Goal: Information Seeking & Learning: Learn about a topic

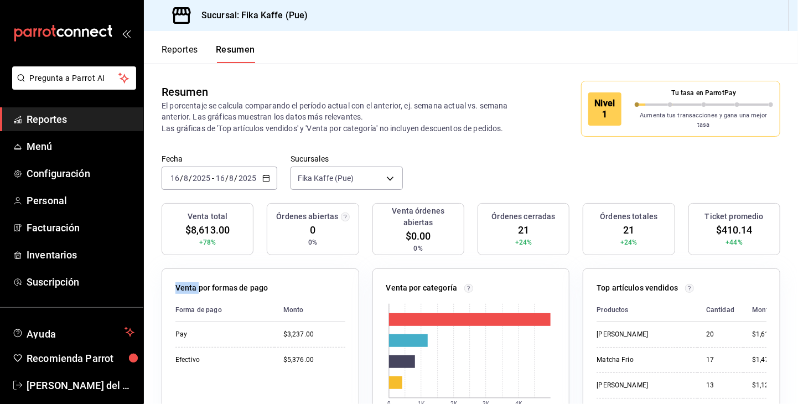
click at [83, 120] on span "Reportes" at bounding box center [81, 119] width 108 height 15
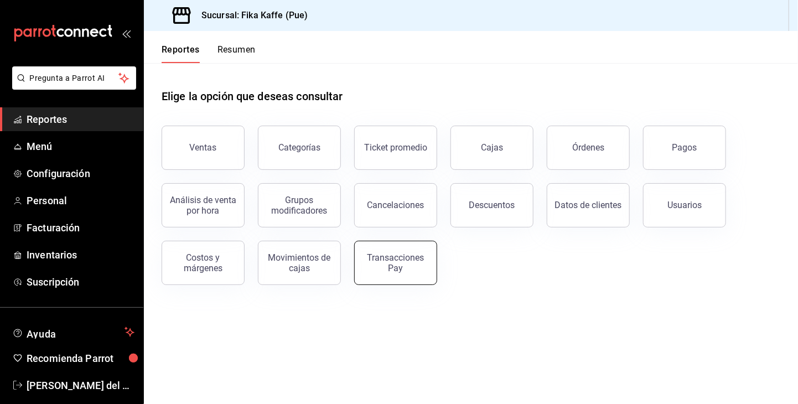
click at [410, 268] on div "Transacciones Pay" at bounding box center [395, 262] width 69 height 21
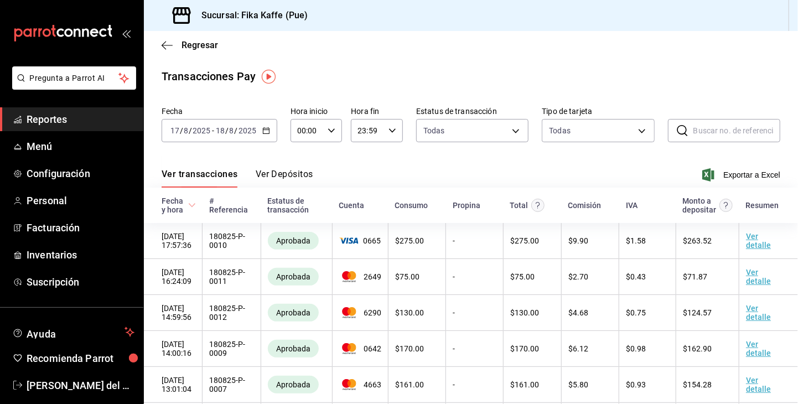
click at [84, 123] on span "Reportes" at bounding box center [81, 119] width 108 height 15
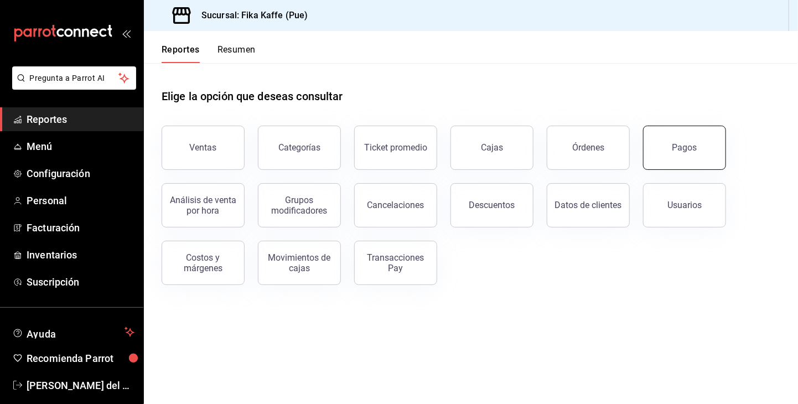
click at [686, 161] on button "Pagos" at bounding box center [684, 148] width 83 height 44
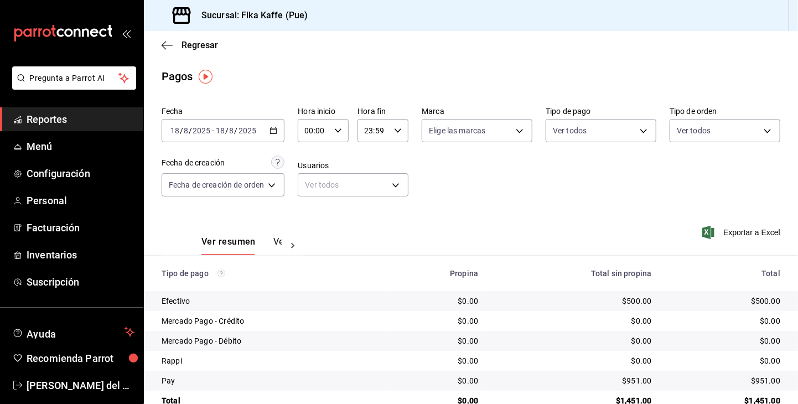
click at [66, 120] on span "Reportes" at bounding box center [81, 119] width 108 height 15
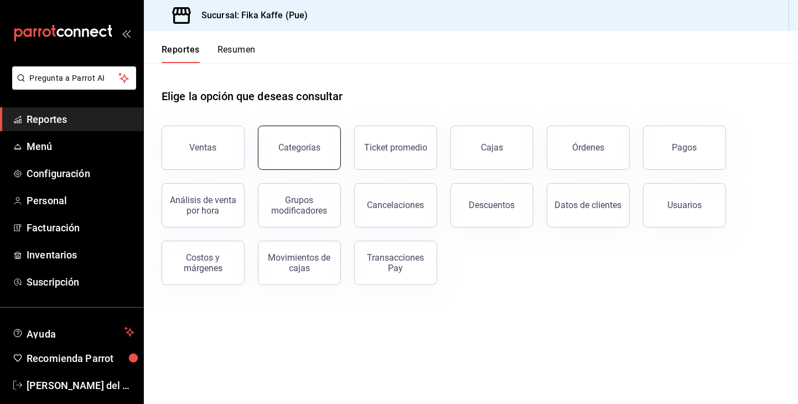
click at [290, 160] on button "Categorías" at bounding box center [299, 148] width 83 height 44
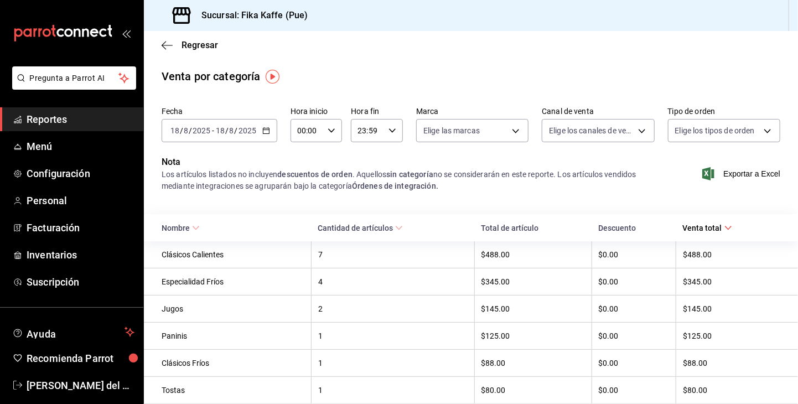
click at [122, 120] on span "Reportes" at bounding box center [81, 119] width 108 height 15
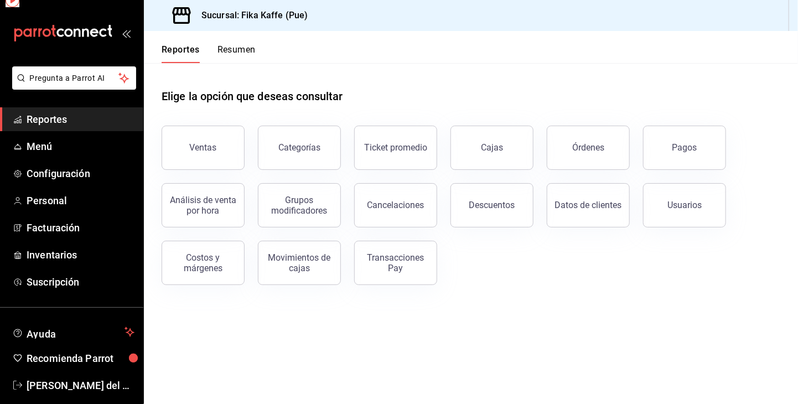
click at [122, 120] on span "Reportes" at bounding box center [81, 119] width 108 height 15
click at [310, 270] on div "Movimientos de cajas" at bounding box center [299, 262] width 69 height 21
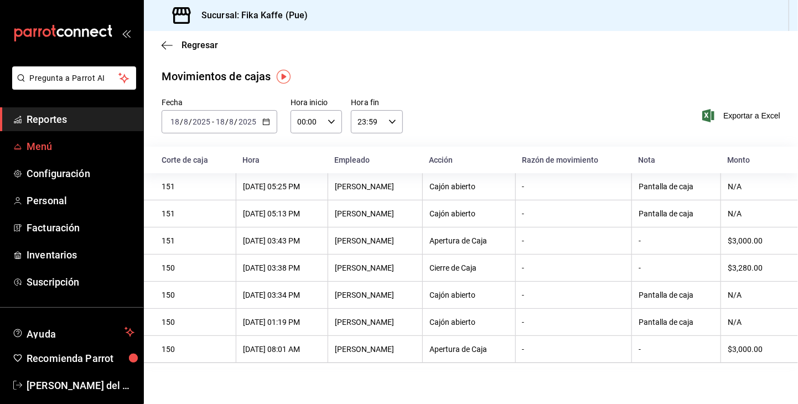
click at [51, 151] on span "Menú" at bounding box center [81, 146] width 108 height 15
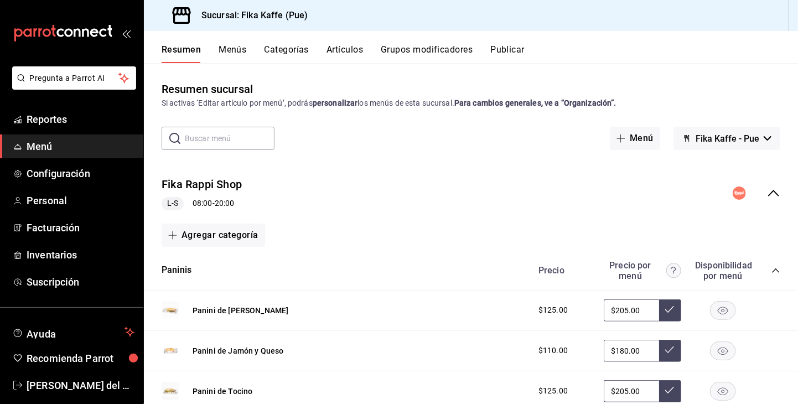
click at [294, 50] on button "Categorías" at bounding box center [287, 53] width 45 height 19
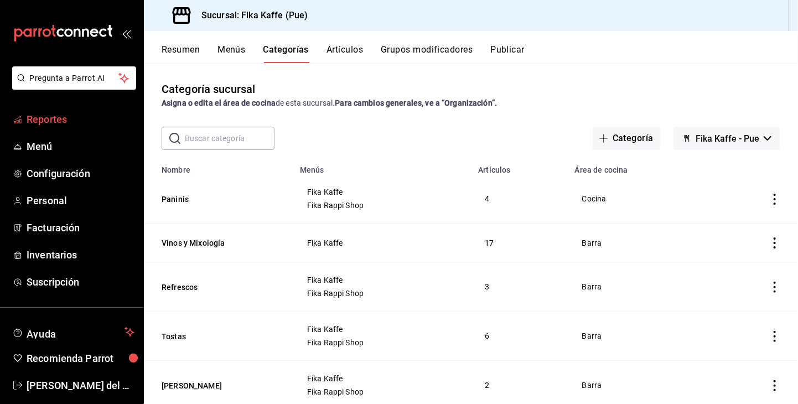
click at [33, 119] on span "Reportes" at bounding box center [81, 119] width 108 height 15
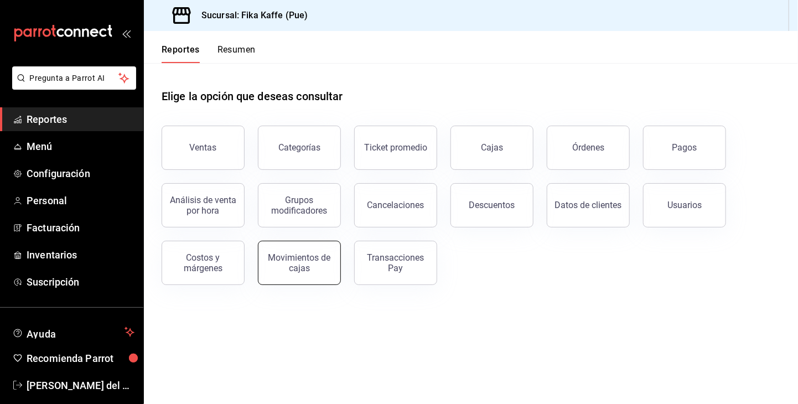
click at [297, 268] on div "Movimientos de cajas" at bounding box center [299, 262] width 69 height 21
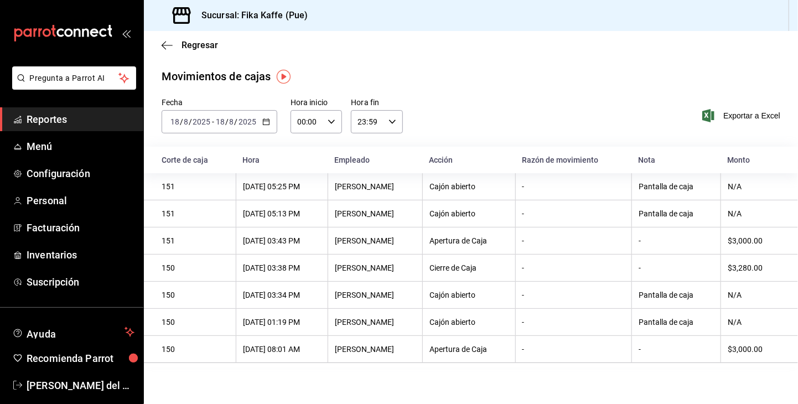
click at [387, 297] on div "[PERSON_NAME]" at bounding box center [375, 295] width 81 height 9
click at [74, 120] on span "Reportes" at bounding box center [81, 119] width 108 height 15
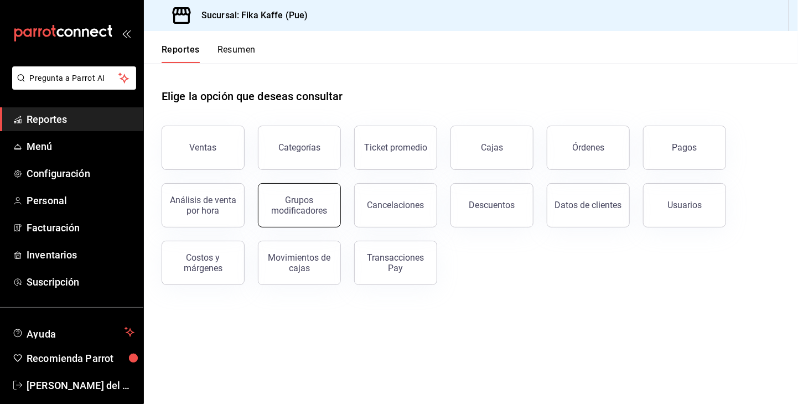
click at [301, 196] on div "Grupos modificadores" at bounding box center [299, 205] width 69 height 21
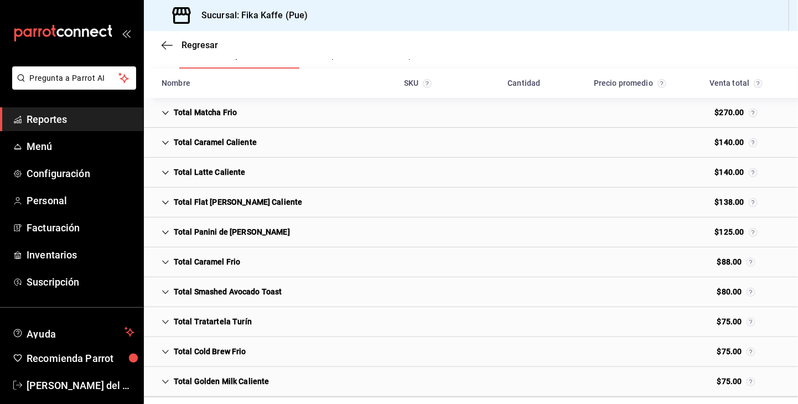
scroll to position [211, 0]
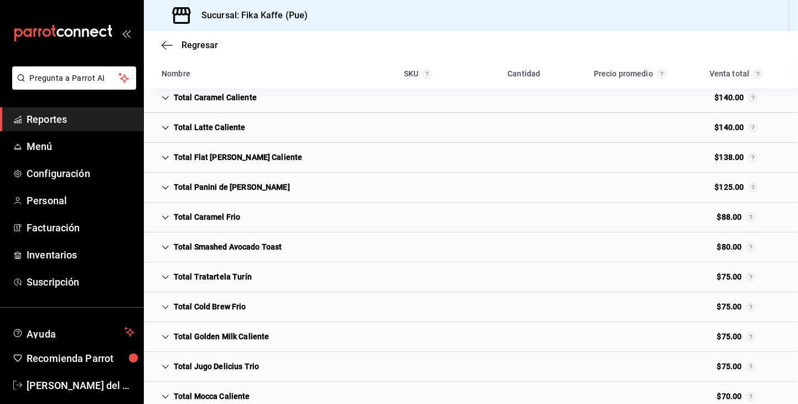
click at [95, 124] on span "Reportes" at bounding box center [81, 119] width 108 height 15
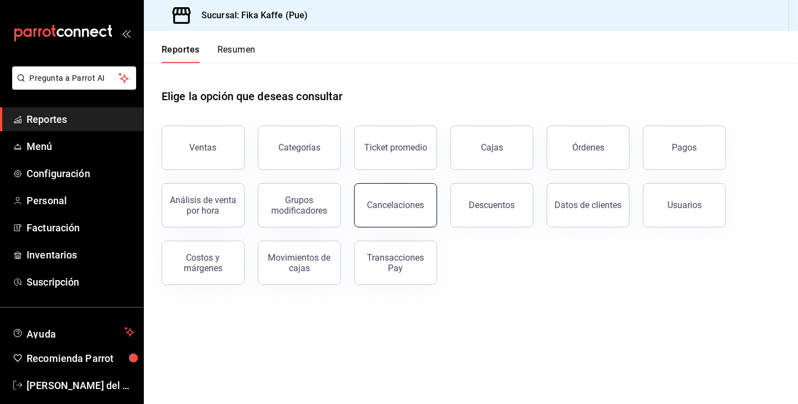
click at [423, 206] on button "Cancelaciones" at bounding box center [395, 205] width 83 height 44
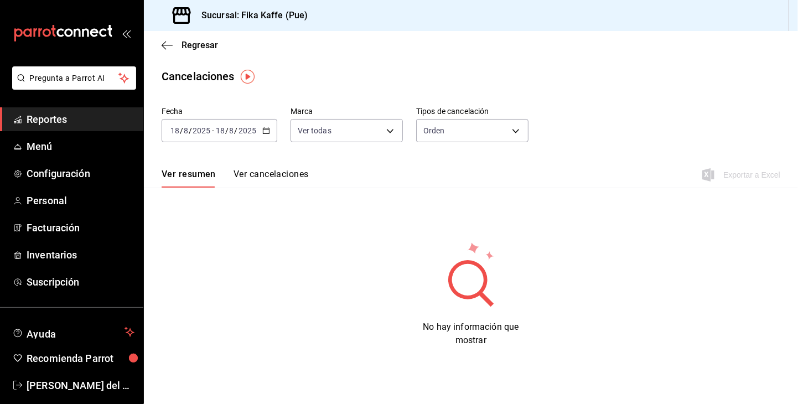
click at [307, 175] on button "Ver cancelaciones" at bounding box center [271, 178] width 75 height 19
click at [475, 327] on span "No hay información que mostrar" at bounding box center [471, 334] width 96 height 24
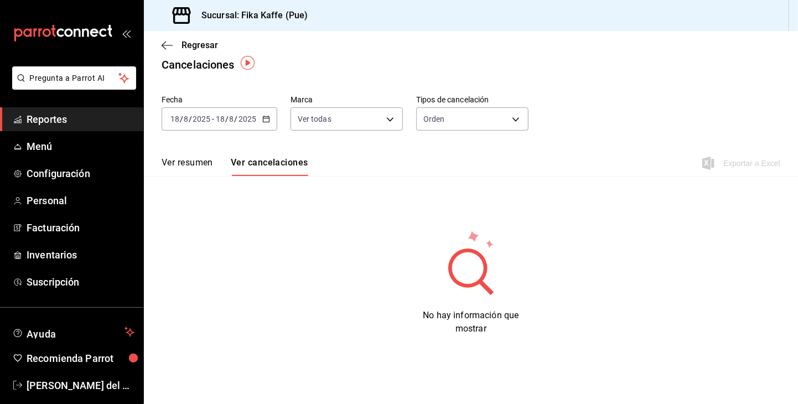
scroll to position [13, 0]
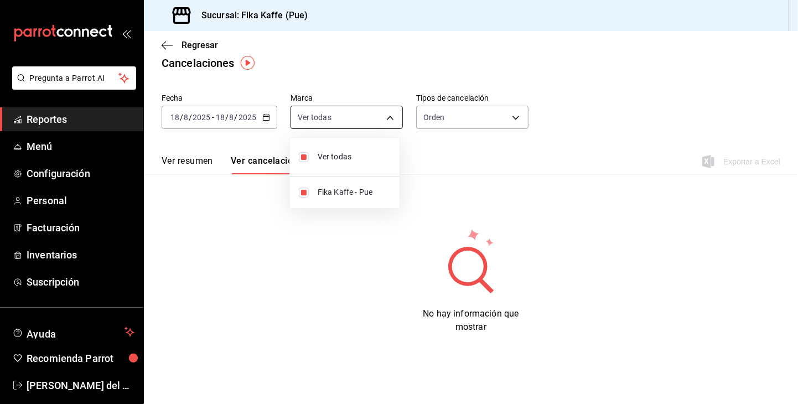
click at [395, 118] on body "Pregunta a Parrot AI Reportes Menú Configuración Personal Facturación Inventari…" at bounding box center [399, 202] width 798 height 404
click at [370, 158] on span "Ver todas" at bounding box center [354, 157] width 73 height 12
checkbox input "false"
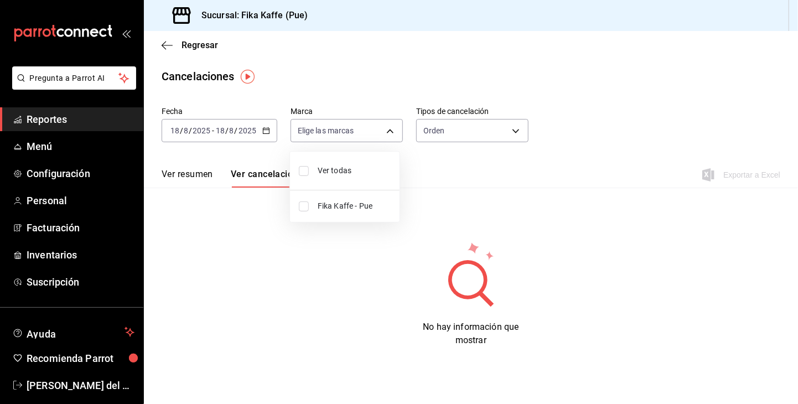
click at [263, 127] on div at bounding box center [399, 202] width 798 height 404
click at [268, 129] on \(Stroke\) "button" at bounding box center [266, 131] width 7 height 6
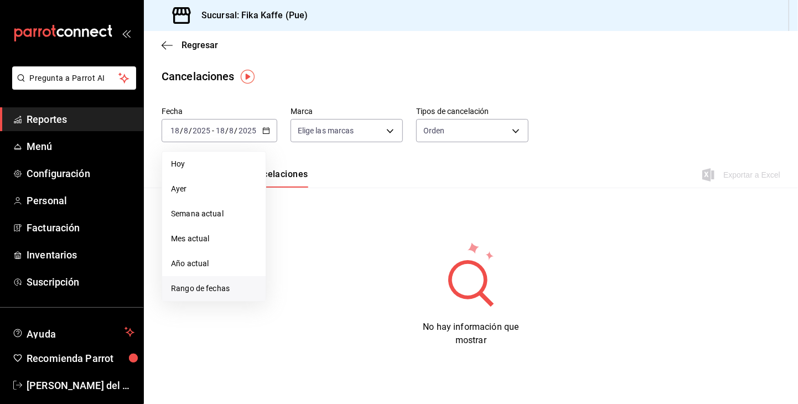
click at [215, 291] on span "Rango de fechas" at bounding box center [214, 289] width 86 height 12
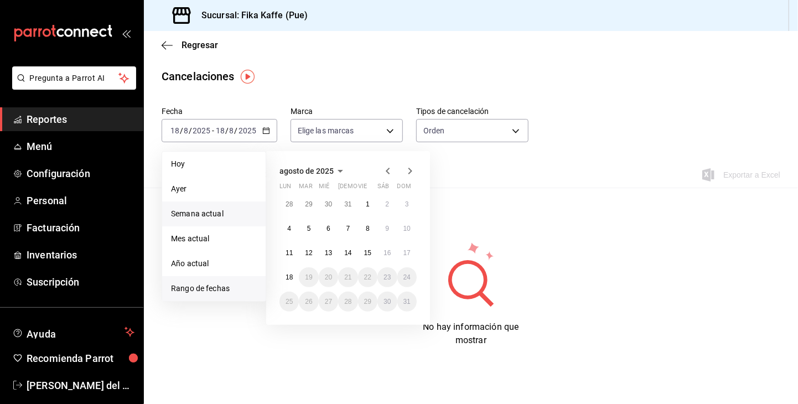
click at [211, 215] on span "Semana actual" at bounding box center [214, 214] width 86 height 12
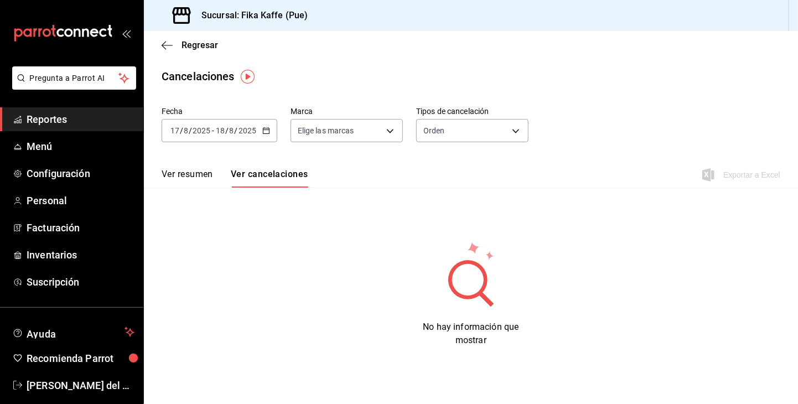
click at [266, 133] on icon "button" at bounding box center [266, 131] width 8 height 8
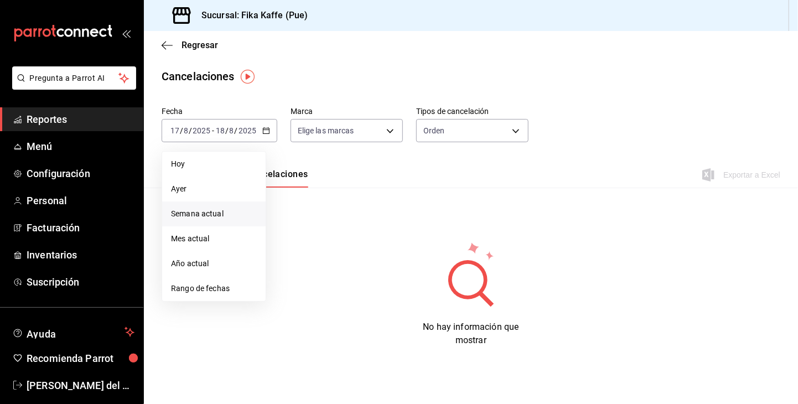
click at [217, 215] on span "Semana actual" at bounding box center [214, 214] width 86 height 12
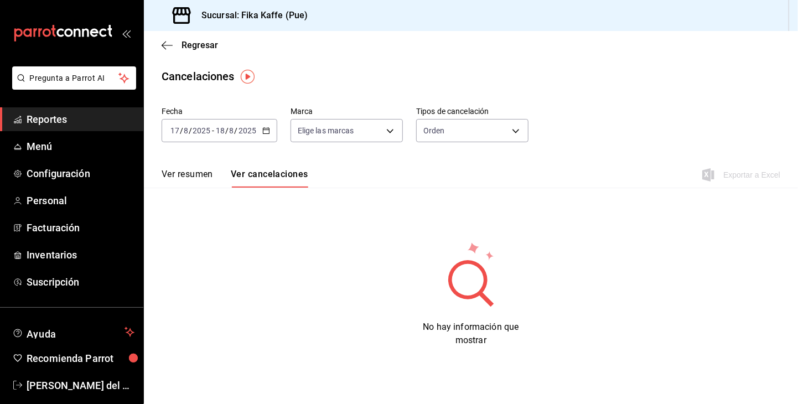
click at [265, 131] on icon "button" at bounding box center [266, 131] width 8 height 8
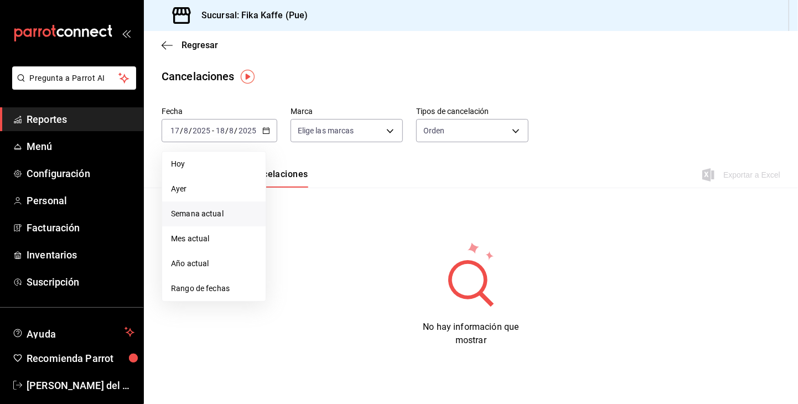
click at [188, 164] on span "Hoy" at bounding box center [214, 164] width 86 height 12
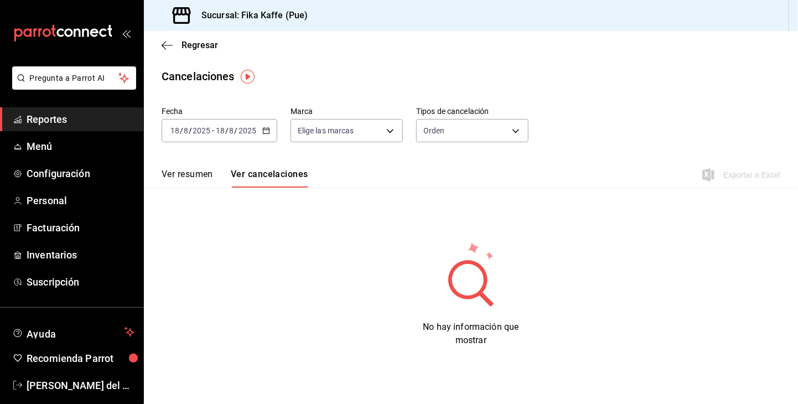
click at [266, 129] on icon "button" at bounding box center [266, 131] width 8 height 8
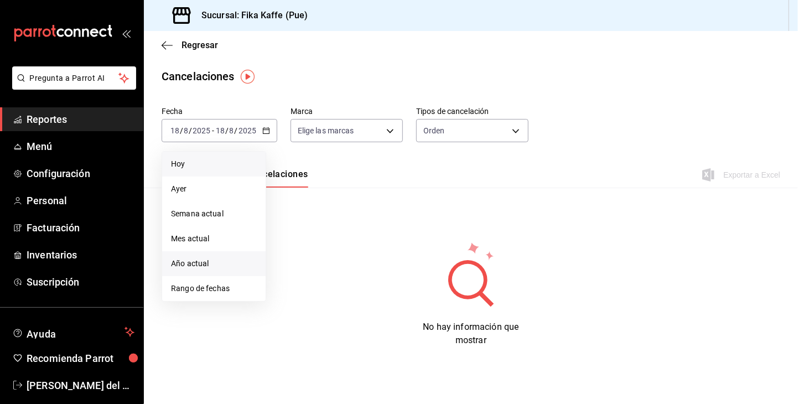
click at [209, 267] on span "Año actual" at bounding box center [214, 264] width 86 height 12
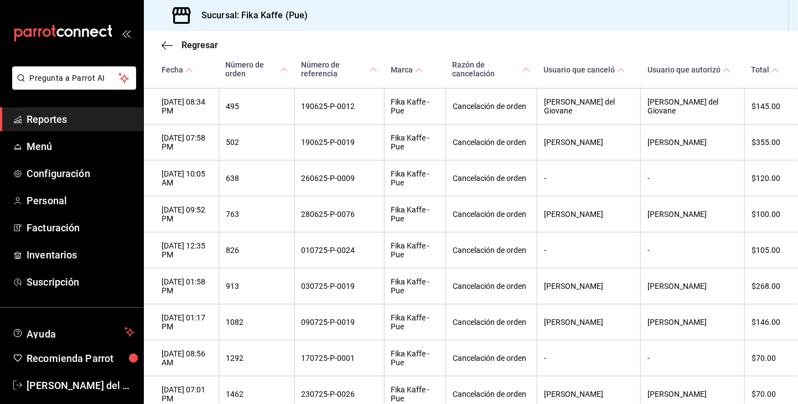
scroll to position [1354, 0]
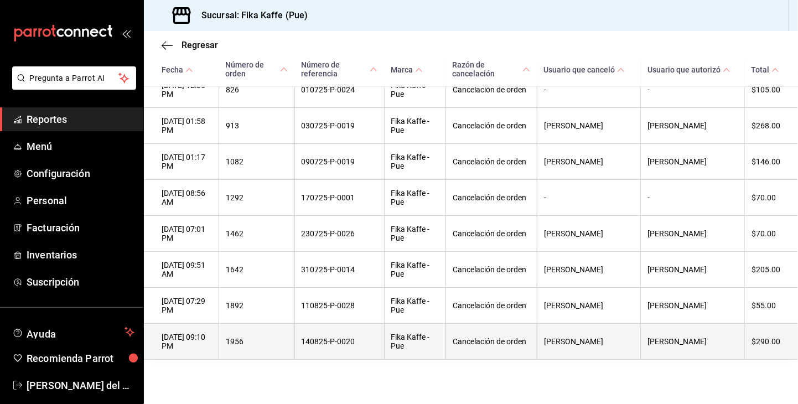
click at [600, 338] on th "[PERSON_NAME]" at bounding box center [588, 342] width 103 height 36
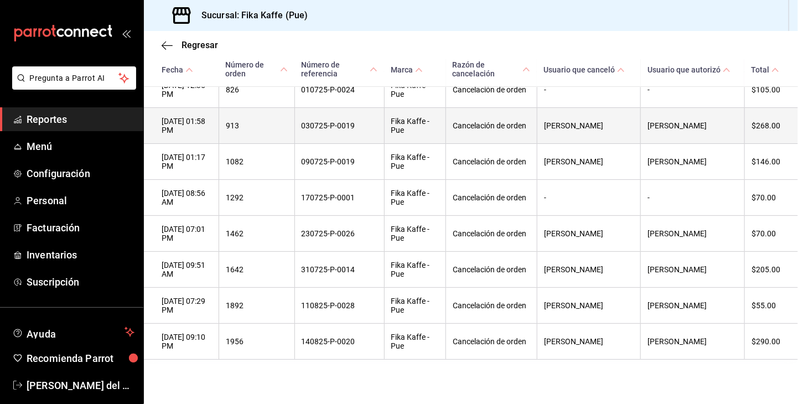
click at [776, 123] on th "$268.00" at bounding box center [771, 126] width 54 height 36
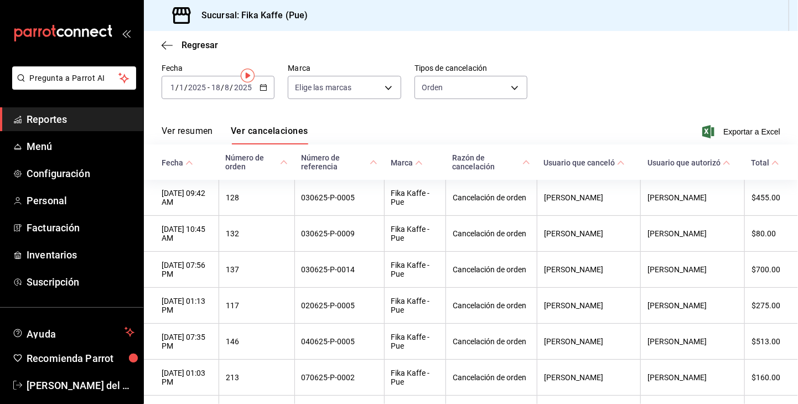
scroll to position [0, 0]
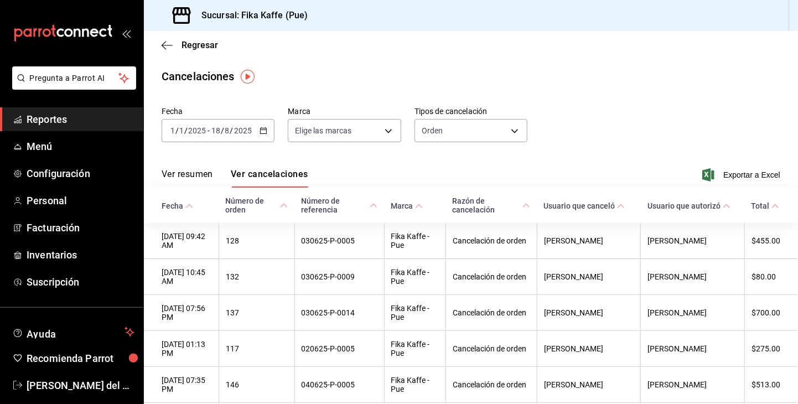
click at [771, 206] on icon at bounding box center [775, 206] width 8 height 8
click at [261, 132] on icon "button" at bounding box center [264, 131] width 8 height 8
click at [315, 162] on div "Ver resumen Ver cancelaciones Exportar a Excel" at bounding box center [471, 171] width 654 height 32
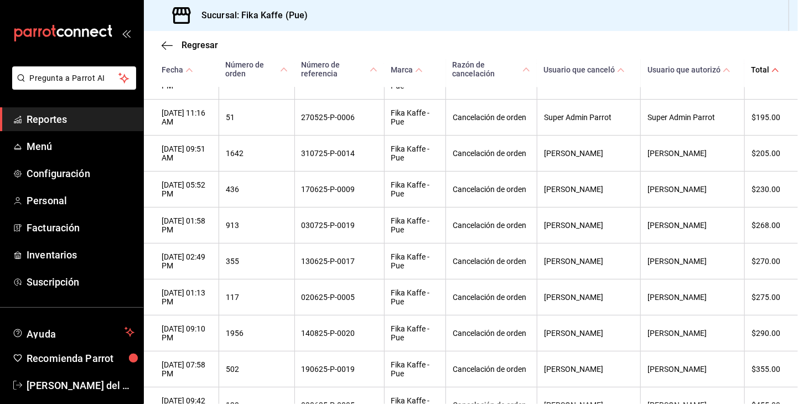
scroll to position [1133, 0]
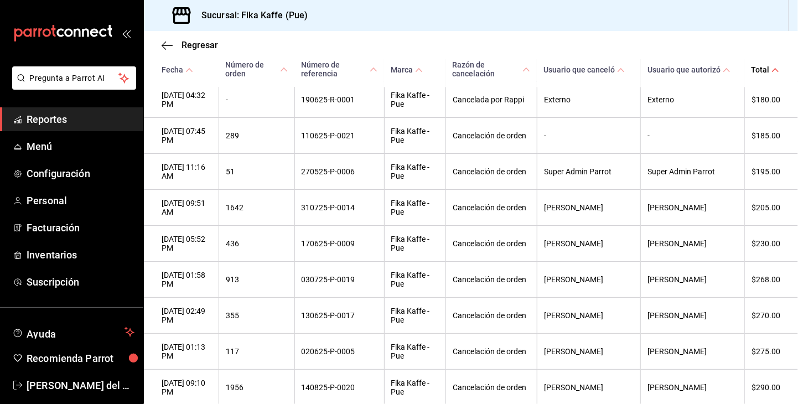
click at [771, 69] on icon at bounding box center [775, 70] width 8 height 8
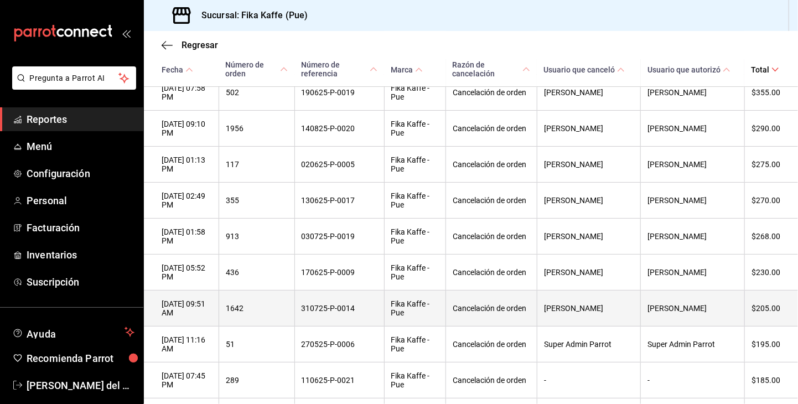
scroll to position [0, 0]
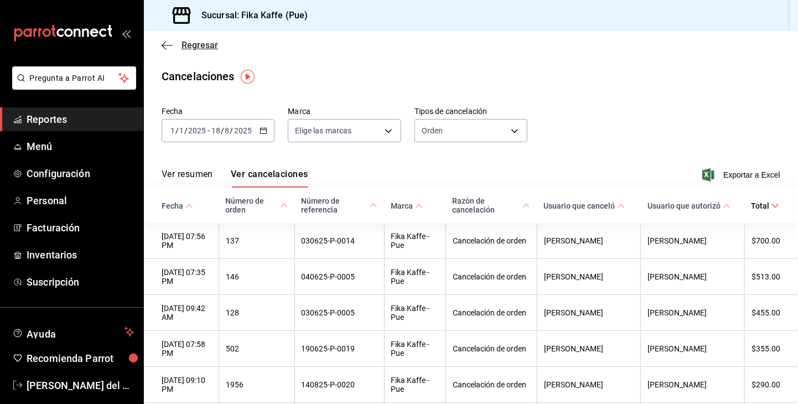
click at [164, 42] on icon "button" at bounding box center [167, 45] width 11 height 10
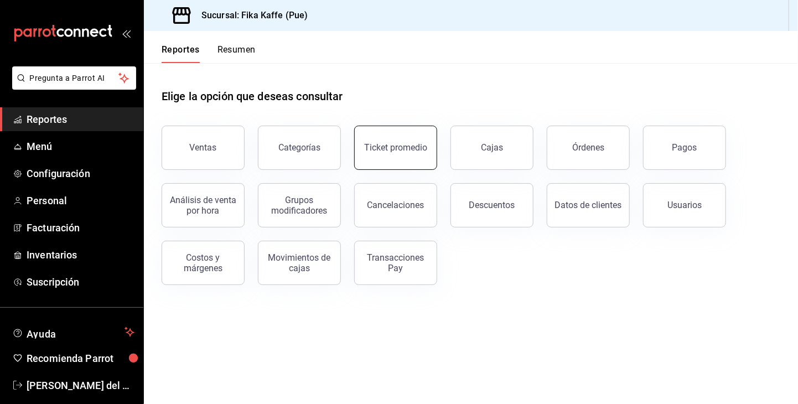
click at [398, 152] on div "Ticket promedio" at bounding box center [395, 147] width 63 height 11
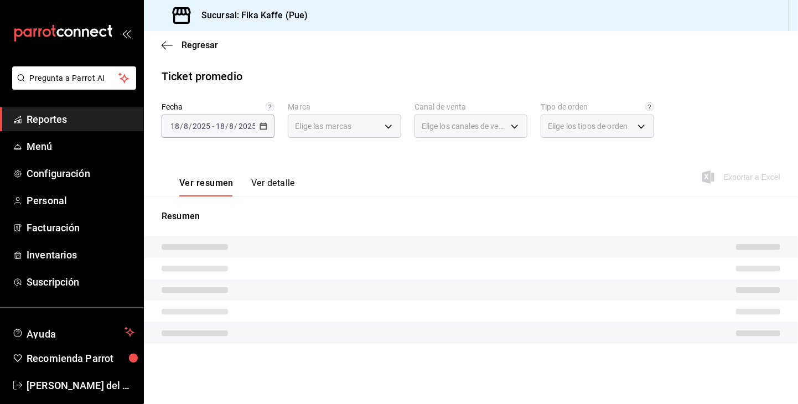
type input "34ad27b6-2ad7-4e09-8c47-bff0ca000e3b"
type input "PARROT,UBER_EATS,RAPPI,DIDI_FOOD,ONLINE"
type input "8d64773b-d3c6-49e5-b537-dcc1464cf815,ef9d2947-97ac-4826-920c-f86655f2f616,0f720…"
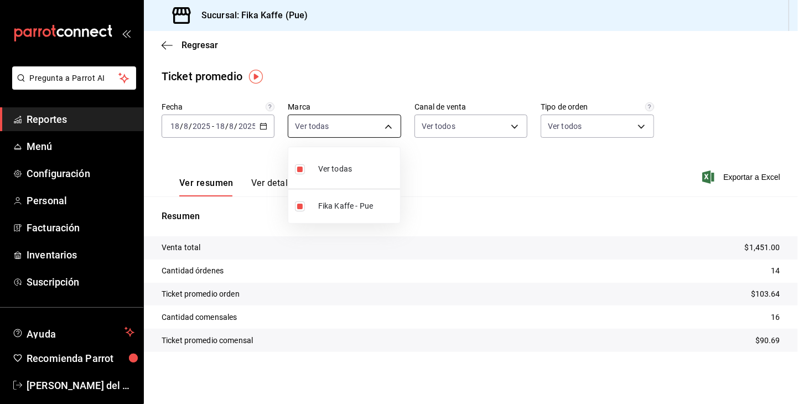
click at [387, 126] on body "Pregunta a Parrot AI Reportes Menú Configuración Personal Facturación Inventari…" at bounding box center [399, 202] width 798 height 404
click at [371, 80] on div at bounding box center [399, 202] width 798 height 404
click at [161, 42] on div "Regresar" at bounding box center [471, 45] width 654 height 28
click at [166, 42] on icon "button" at bounding box center [167, 45] width 11 height 10
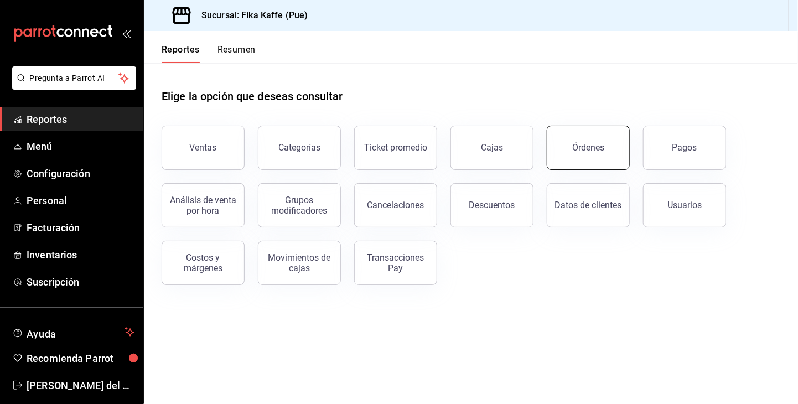
click at [573, 154] on button "Órdenes" at bounding box center [588, 148] width 83 height 44
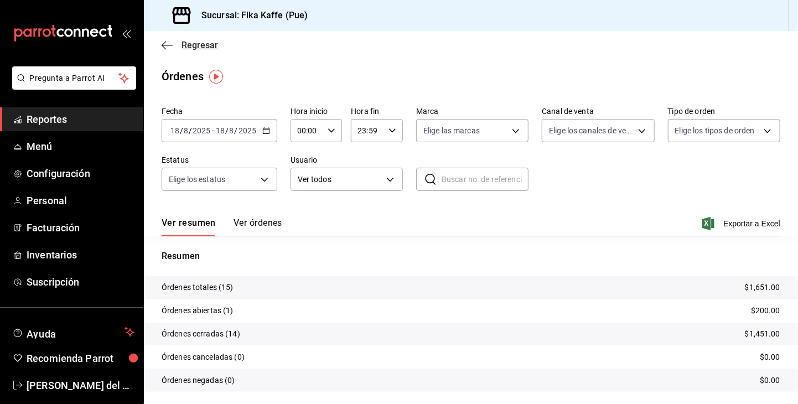
click at [166, 45] on icon "button" at bounding box center [167, 45] width 11 height 10
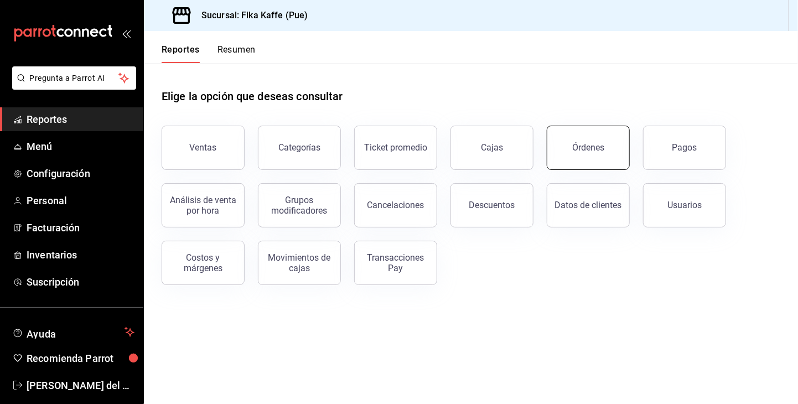
click at [597, 158] on button "Órdenes" at bounding box center [588, 148] width 83 height 44
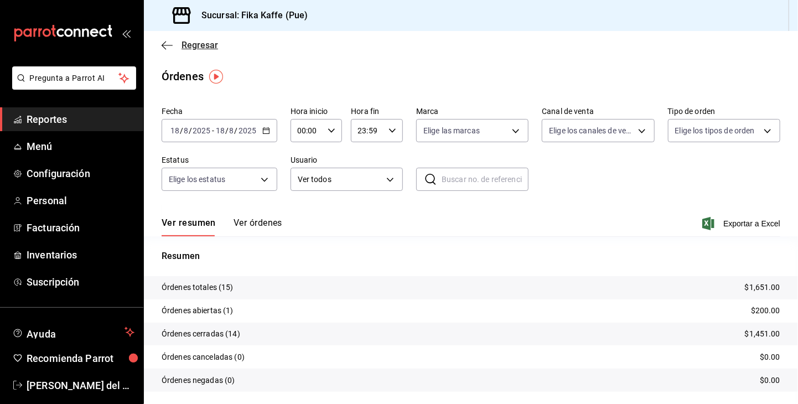
click at [162, 45] on icon "button" at bounding box center [167, 45] width 11 height 10
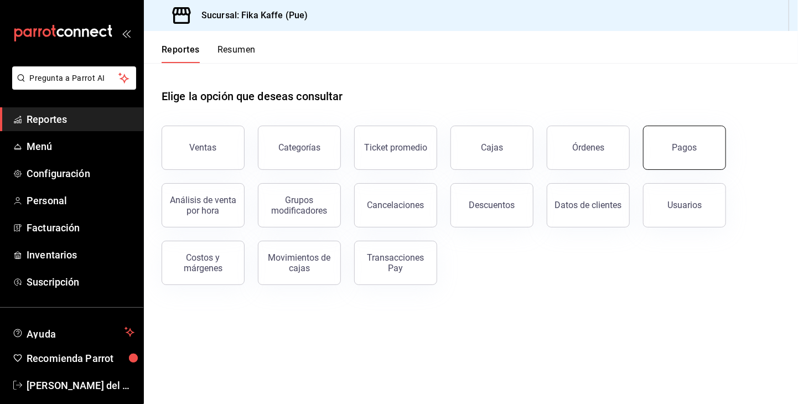
click at [671, 158] on button "Pagos" at bounding box center [684, 148] width 83 height 44
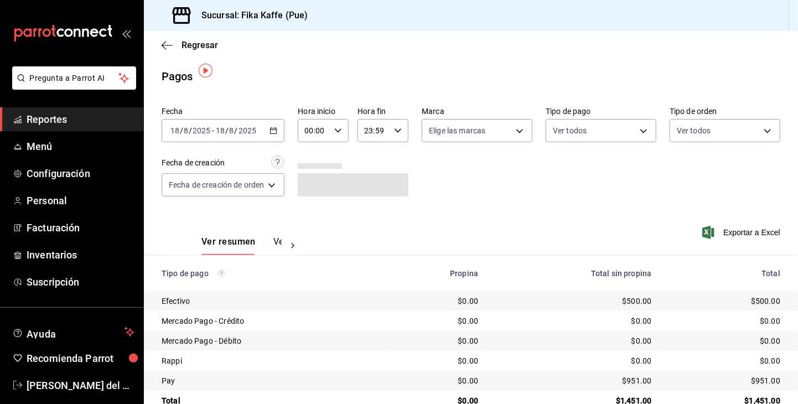
scroll to position [24, 0]
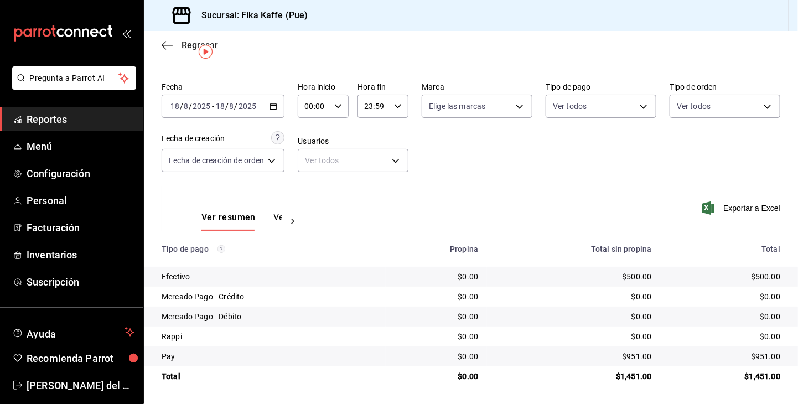
click at [166, 45] on icon "button" at bounding box center [167, 45] width 11 height 10
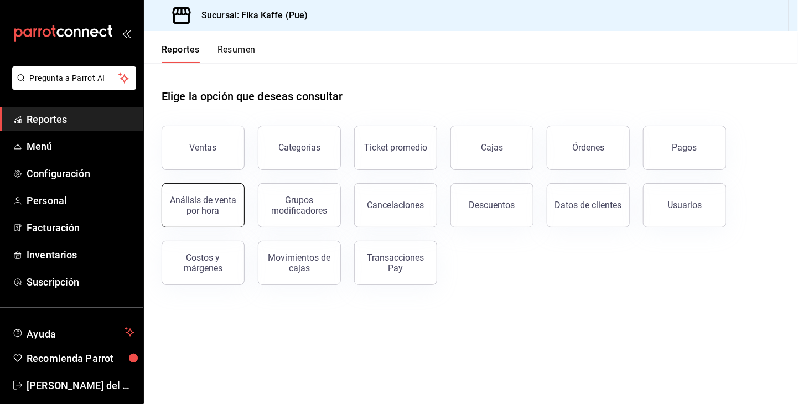
click at [208, 214] on div "Análisis de venta por hora" at bounding box center [203, 205] width 69 height 21
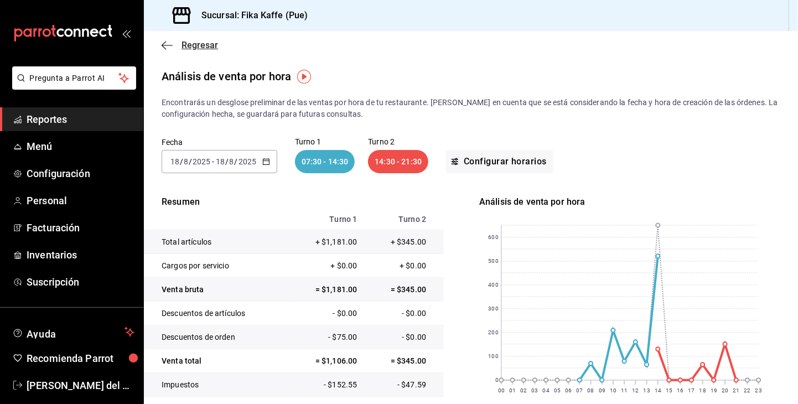
click at [165, 45] on icon "button" at bounding box center [167, 45] width 11 height 10
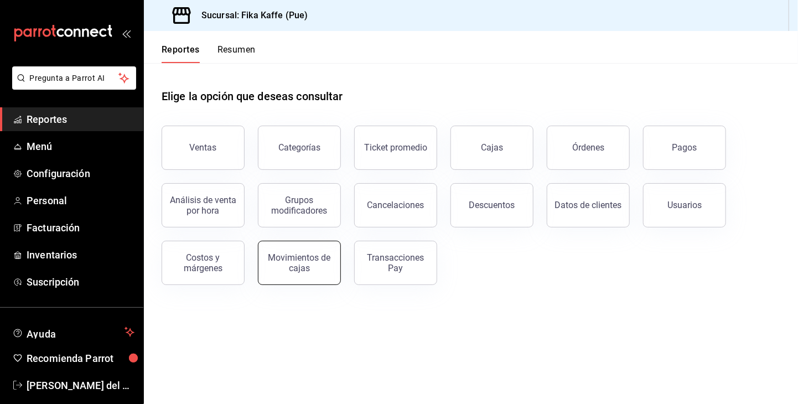
click at [307, 262] on div "Movimientos de cajas" at bounding box center [299, 262] width 69 height 21
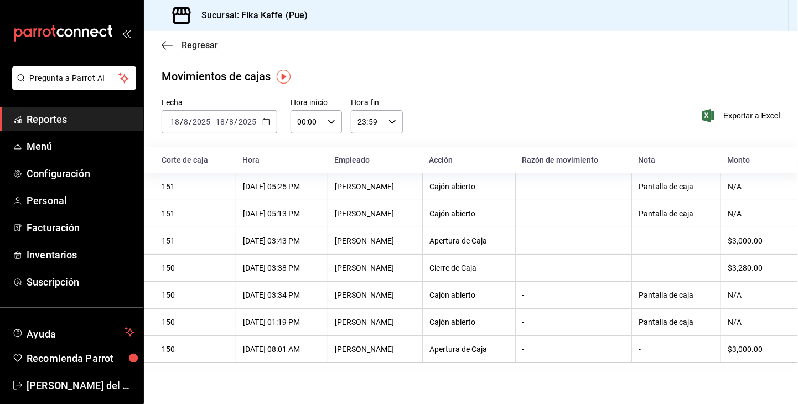
click at [167, 48] on icon "button" at bounding box center [167, 45] width 11 height 10
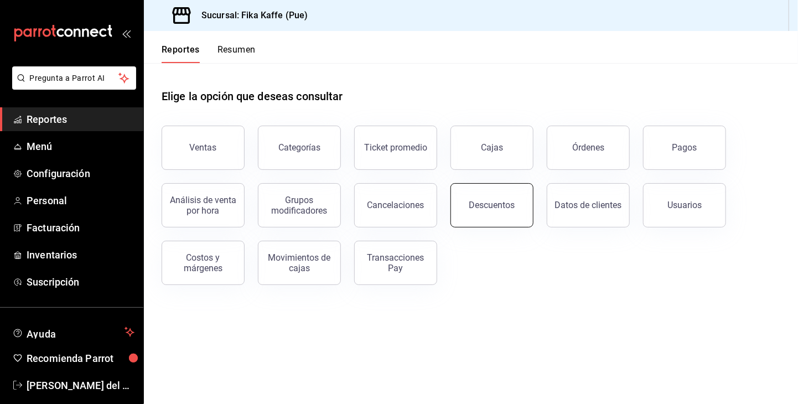
click at [492, 219] on button "Descuentos" at bounding box center [491, 205] width 83 height 44
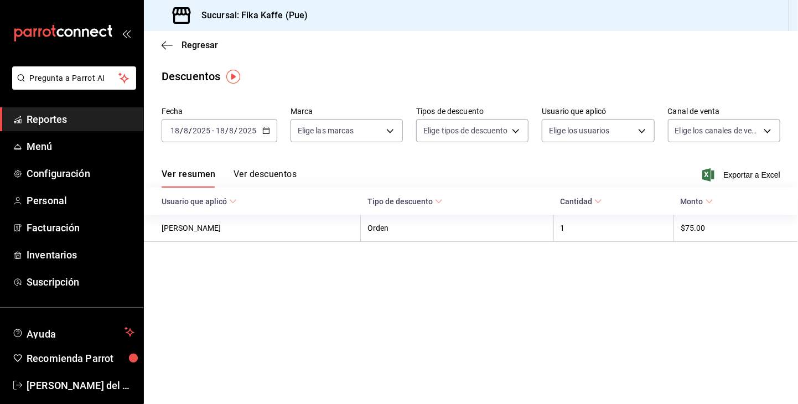
click at [269, 132] on icon "button" at bounding box center [266, 131] width 8 height 8
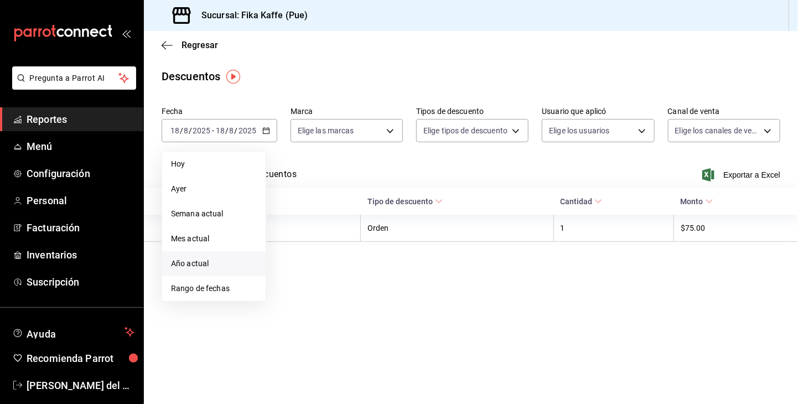
click at [210, 267] on span "Año actual" at bounding box center [214, 264] width 86 height 12
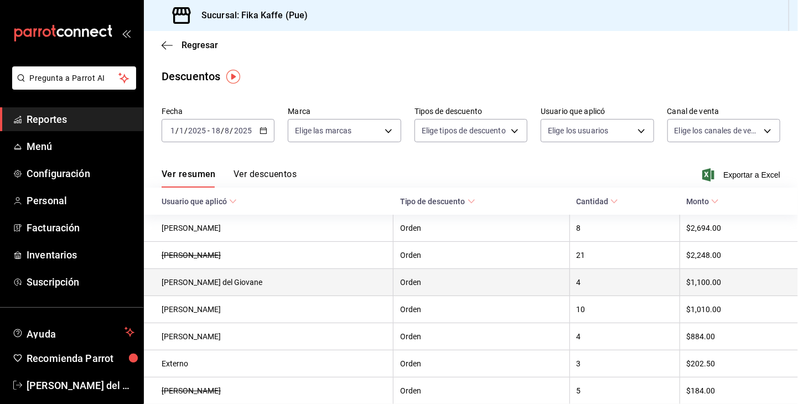
click at [720, 277] on th "$1,100.00" at bounding box center [739, 282] width 118 height 27
click at [722, 283] on th "$1,100.00" at bounding box center [739, 282] width 118 height 27
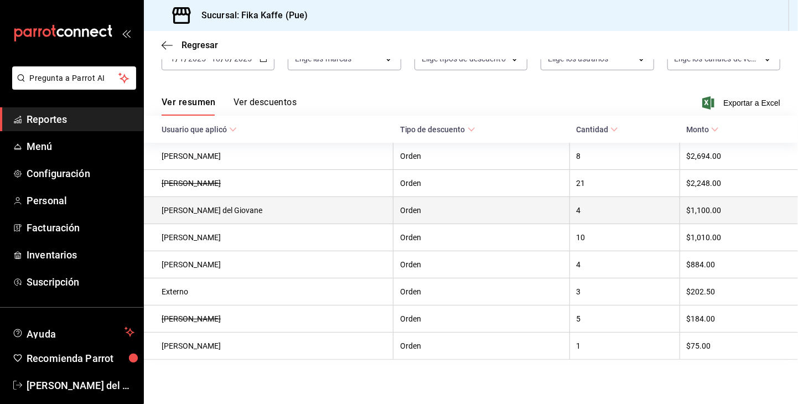
scroll to position [75, 0]
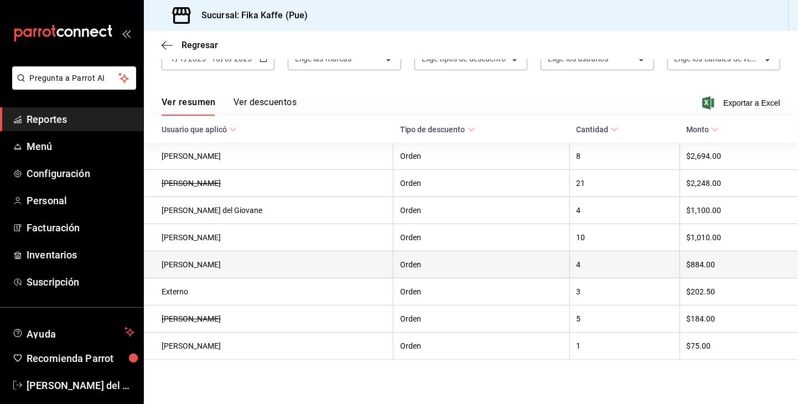
click at [362, 265] on th "[PERSON_NAME]" at bounding box center [269, 264] width 250 height 27
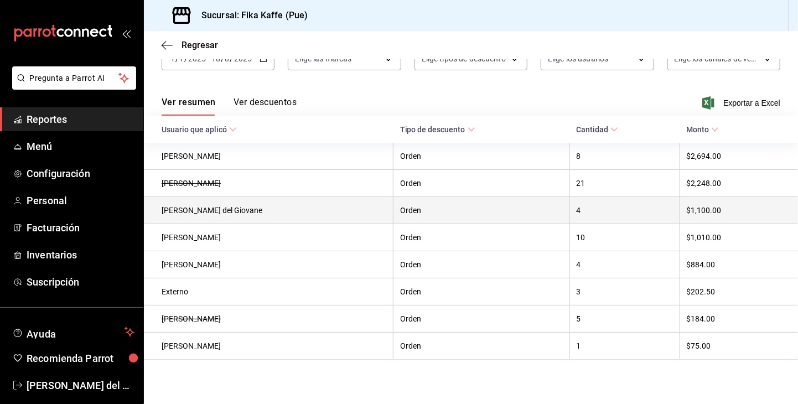
click at [383, 205] on th "[PERSON_NAME] del Giovane" at bounding box center [269, 210] width 250 height 27
click at [383, 204] on th "[PERSON_NAME] del Giovane" at bounding box center [269, 210] width 250 height 27
click at [235, 211] on th "[PERSON_NAME] del Giovane" at bounding box center [269, 210] width 250 height 27
click at [236, 211] on th "[PERSON_NAME] del Giovane" at bounding box center [269, 210] width 250 height 27
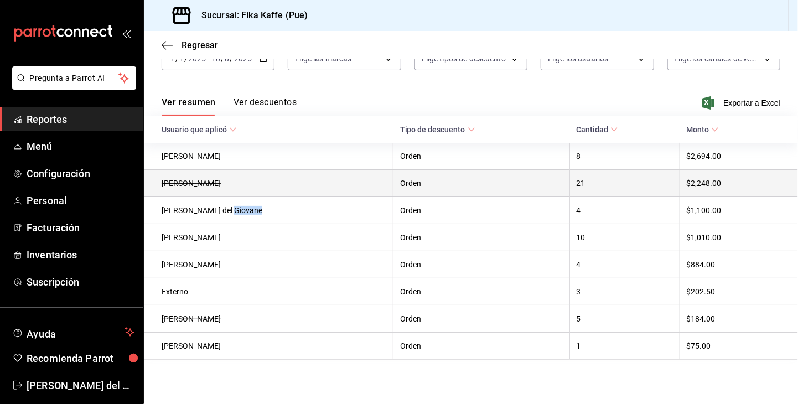
scroll to position [20, 0]
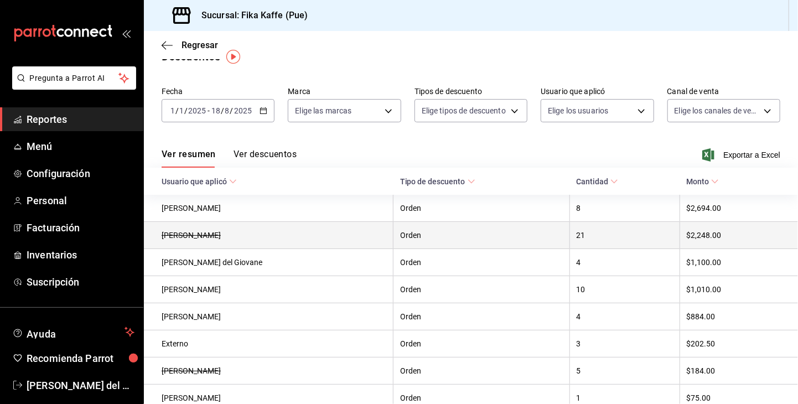
click at [247, 237] on th "[PERSON_NAME]" at bounding box center [269, 235] width 250 height 27
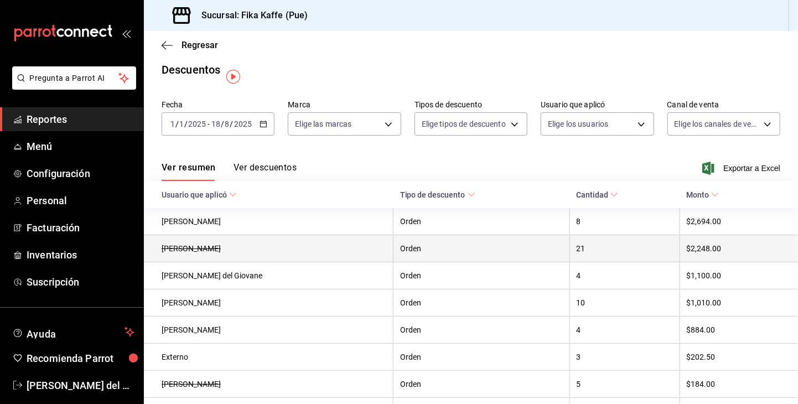
scroll to position [0, 0]
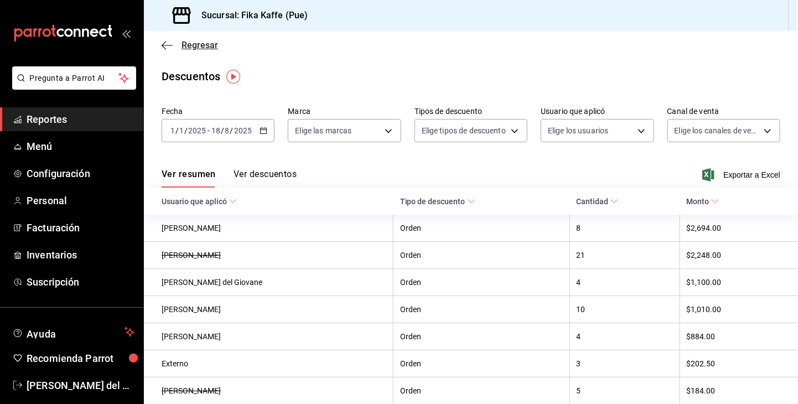
click at [170, 40] on icon "button" at bounding box center [167, 45] width 11 height 10
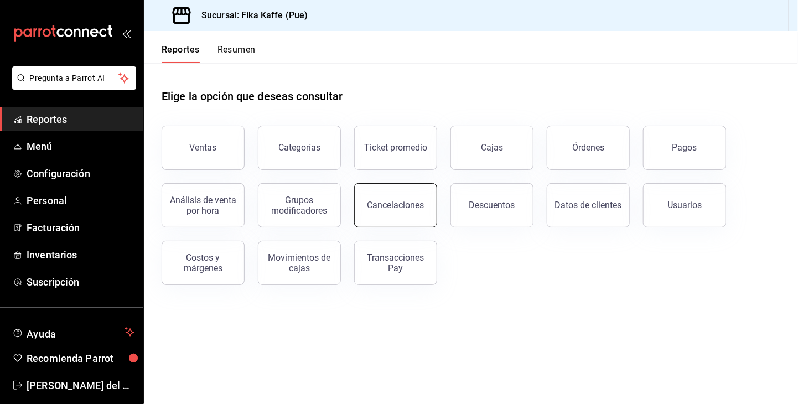
click at [401, 215] on button "Cancelaciones" at bounding box center [395, 205] width 83 height 44
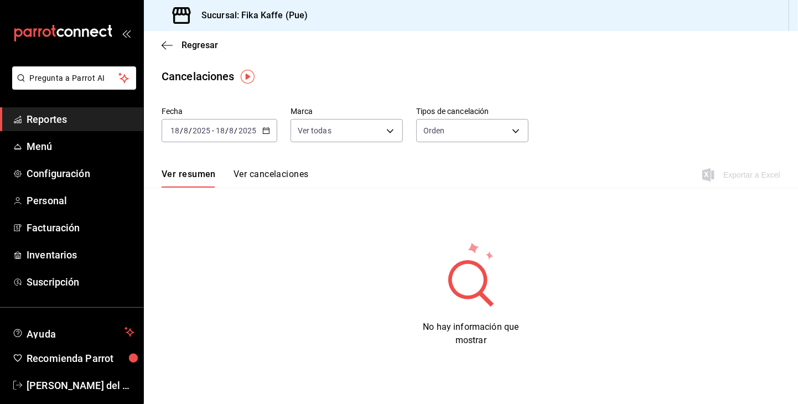
click at [273, 131] on div "[DATE] [DATE] - [DATE] [DATE]" at bounding box center [220, 130] width 116 height 23
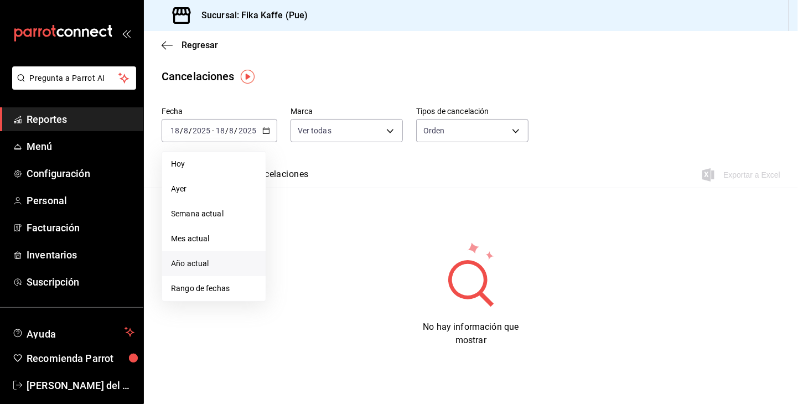
click at [208, 268] on span "Año actual" at bounding box center [214, 264] width 86 height 12
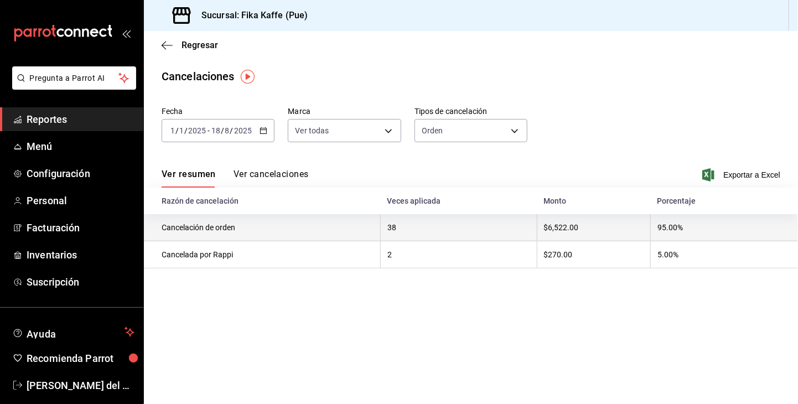
click at [458, 235] on th "38" at bounding box center [458, 227] width 157 height 27
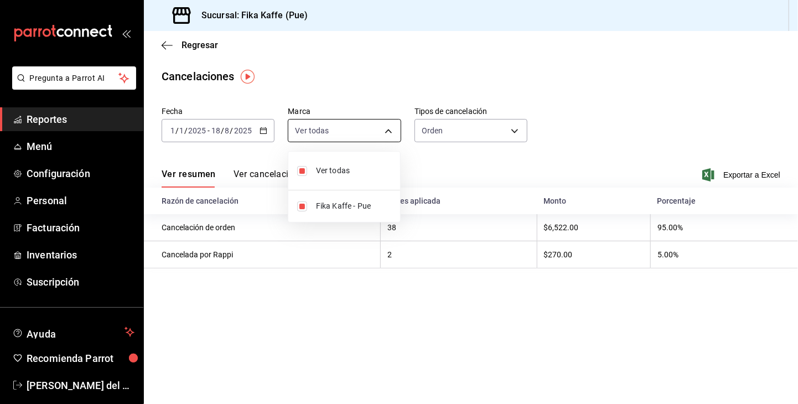
click at [387, 129] on body "Pregunta a Parrot AI Reportes Menú Configuración Personal Facturación Inventari…" at bounding box center [399, 202] width 798 height 404
click at [334, 169] on span "Ver todas" at bounding box center [353, 171] width 75 height 12
checkbox input "false"
click at [334, 169] on span "Ver todas" at bounding box center [353, 171] width 75 height 12
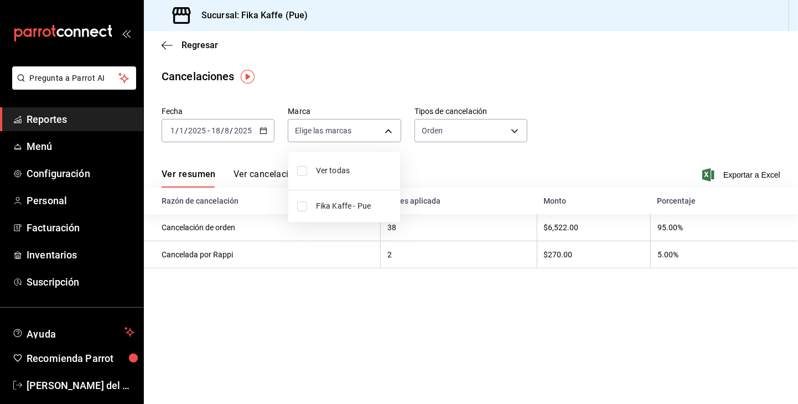
type input "[object Object]"
checkbox input "true"
click at [372, 320] on div at bounding box center [399, 202] width 798 height 404
click at [514, 132] on body "Pregunta a Parrot AI Reportes Menú Configuración Personal Facturación Inventari…" at bounding box center [399, 202] width 798 height 404
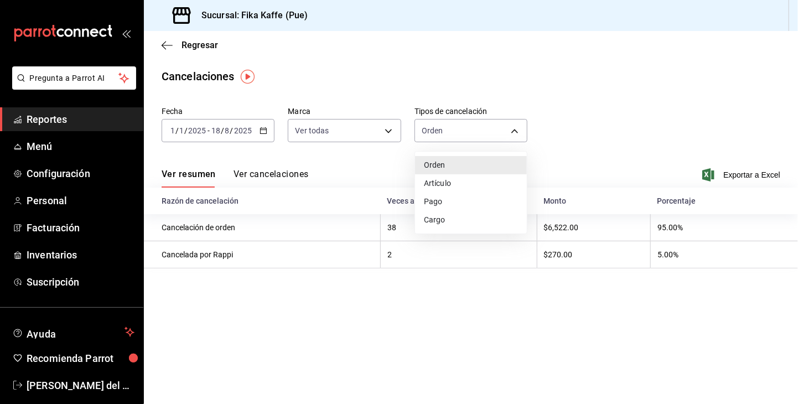
click at [666, 155] on div at bounding box center [399, 202] width 798 height 404
click at [167, 45] on icon "button" at bounding box center [167, 45] width 11 height 10
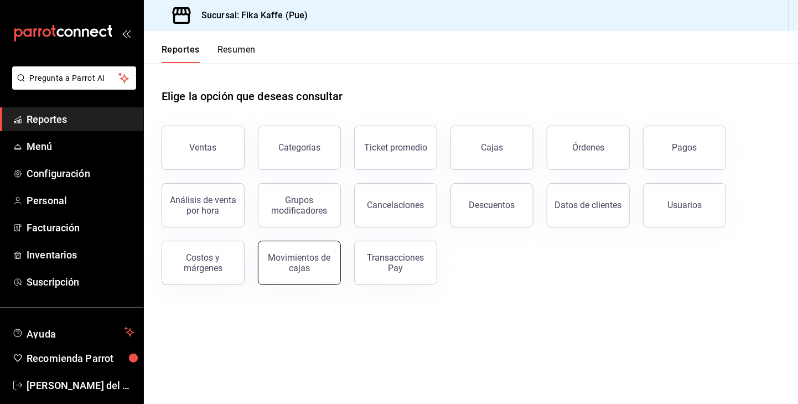
click at [280, 265] on div "Movimientos de cajas" at bounding box center [299, 262] width 69 height 21
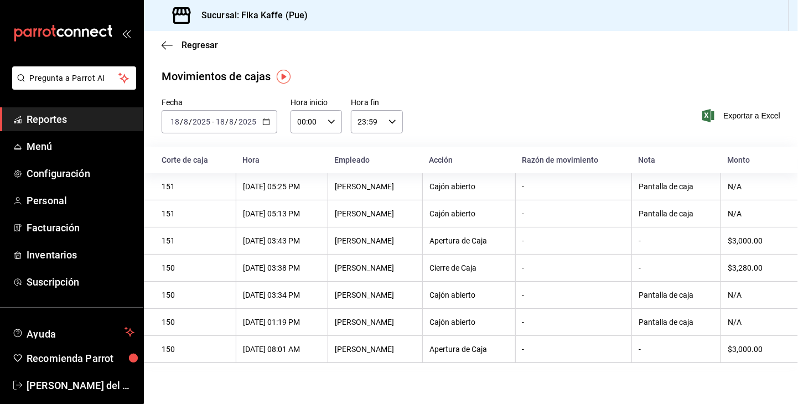
click at [266, 122] on icon "button" at bounding box center [266, 122] width 8 height 8
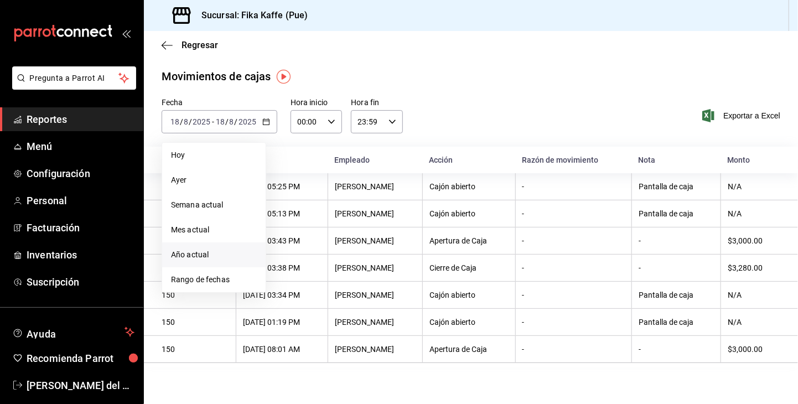
click at [204, 253] on span "Año actual" at bounding box center [214, 255] width 86 height 12
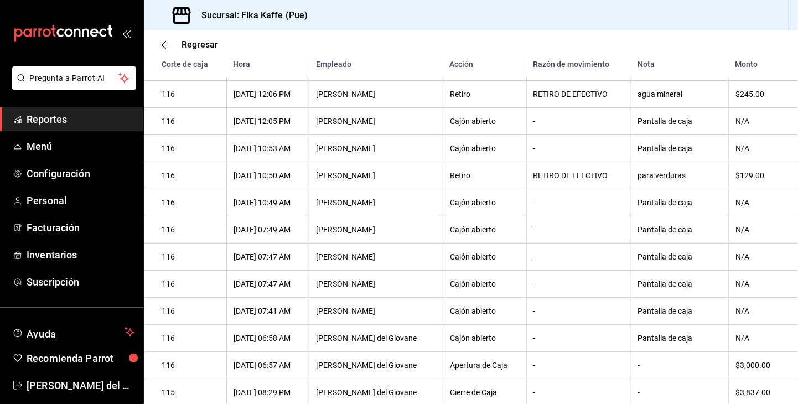
scroll to position [4995, 0]
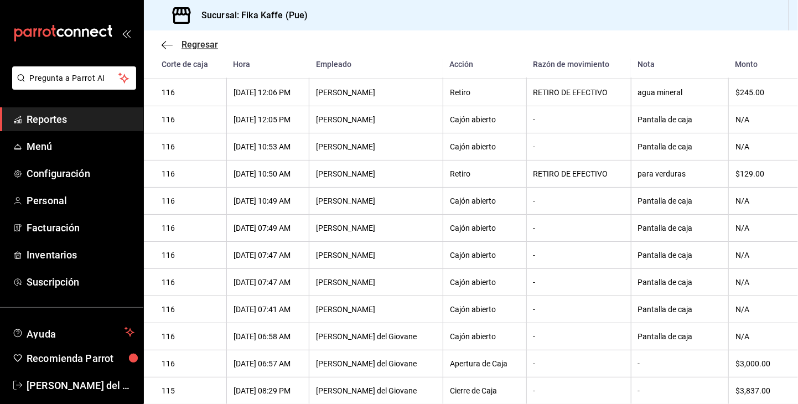
click at [167, 43] on icon "button" at bounding box center [167, 45] width 11 height 10
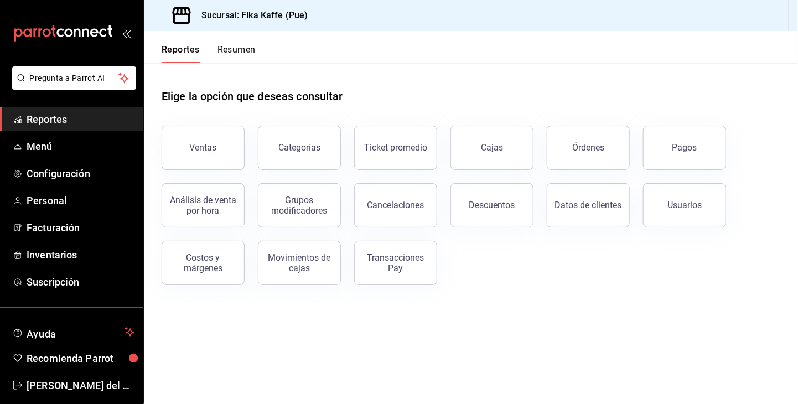
click at [251, 14] on h3 "Sucursal: Fika Kaffe (Pue)" at bounding box center [250, 15] width 115 height 13
click at [403, 271] on div "Transacciones Pay" at bounding box center [395, 262] width 69 height 21
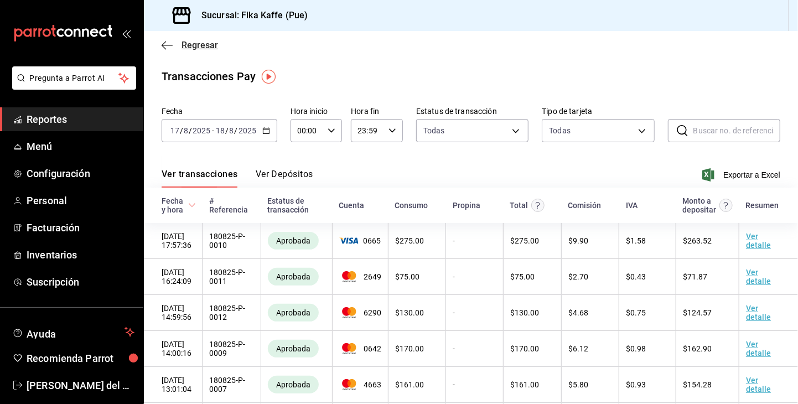
click at [170, 46] on icon "button" at bounding box center [167, 45] width 11 height 10
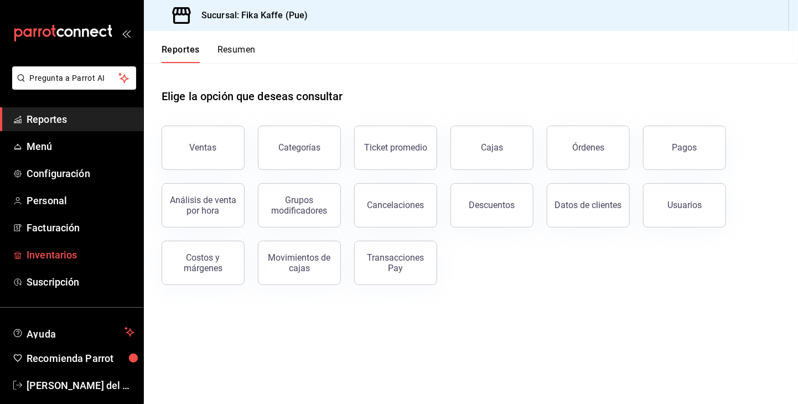
click at [47, 261] on span "Inventarios" at bounding box center [81, 254] width 108 height 15
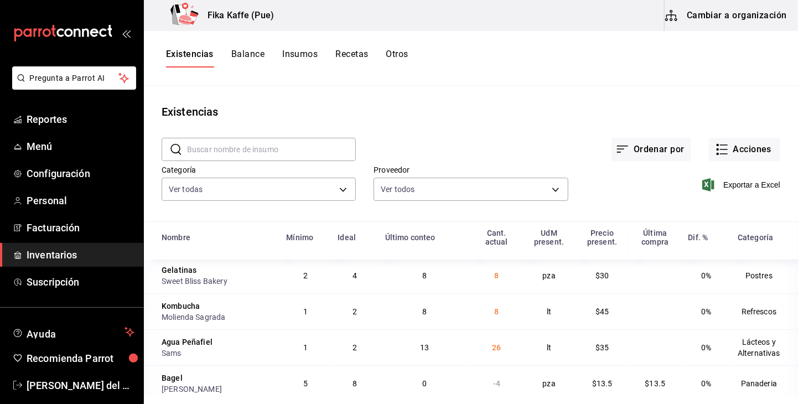
scroll to position [111, 0]
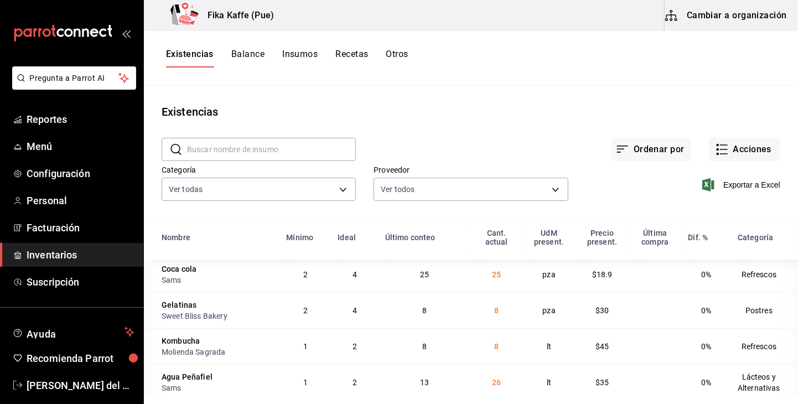
click at [398, 278] on td "25" at bounding box center [425, 274] width 92 height 36
click at [714, 282] on td "0%" at bounding box center [707, 274] width 50 height 36
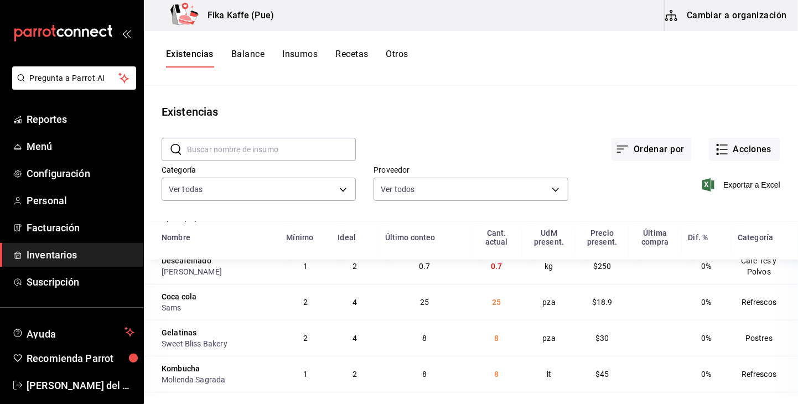
scroll to position [0, 0]
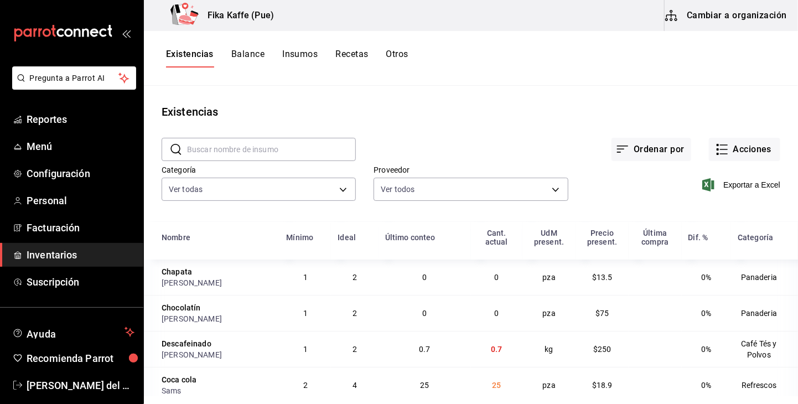
click at [490, 388] on td "25" at bounding box center [497, 385] width 52 height 36
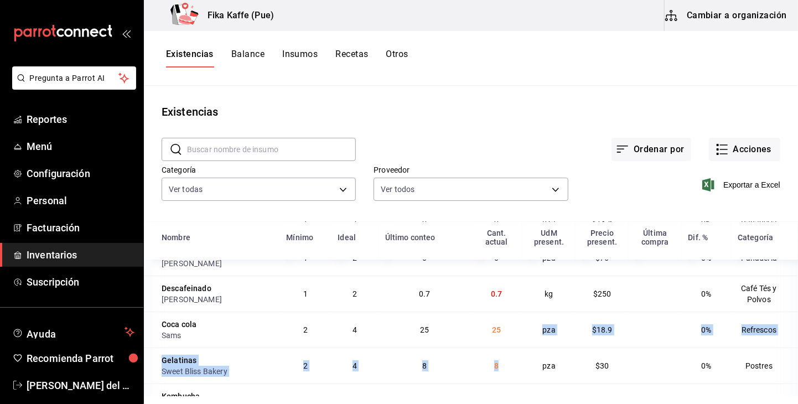
drag, startPoint x: 494, startPoint y: 357, endPoint x: 499, endPoint y: 337, distance: 20.5
click at [492, 333] on span "25" at bounding box center [496, 329] width 9 height 9
click at [300, 54] on button "Insumos" at bounding box center [299, 58] width 35 height 19
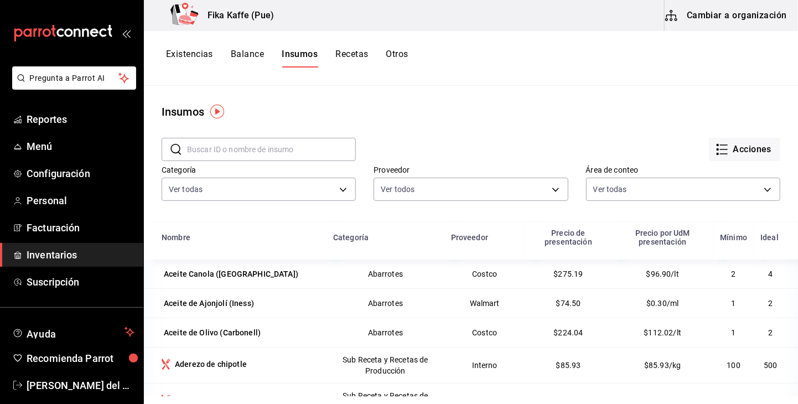
click at [245, 52] on button "Balance" at bounding box center [247, 58] width 33 height 19
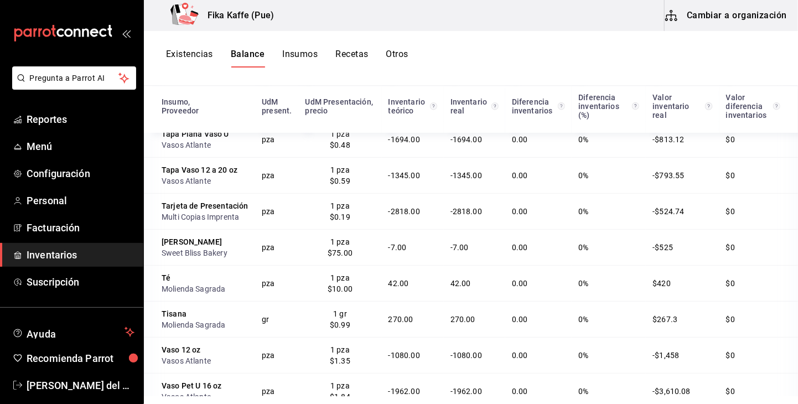
scroll to position [2184, 0]
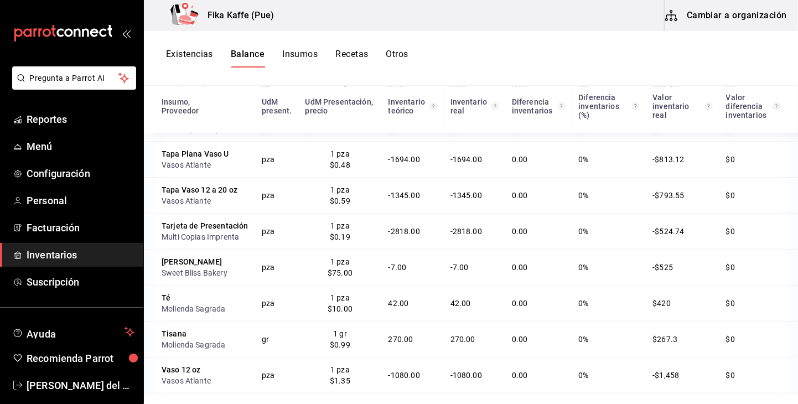
click at [743, 321] on td "$0" at bounding box center [758, 303] width 79 height 36
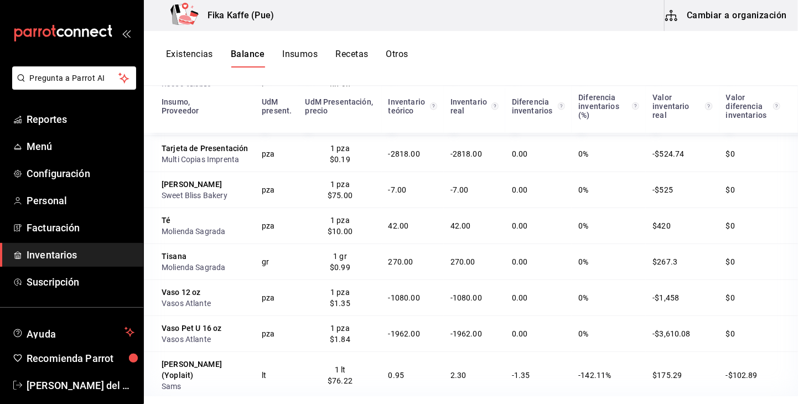
scroll to position [2128, 0]
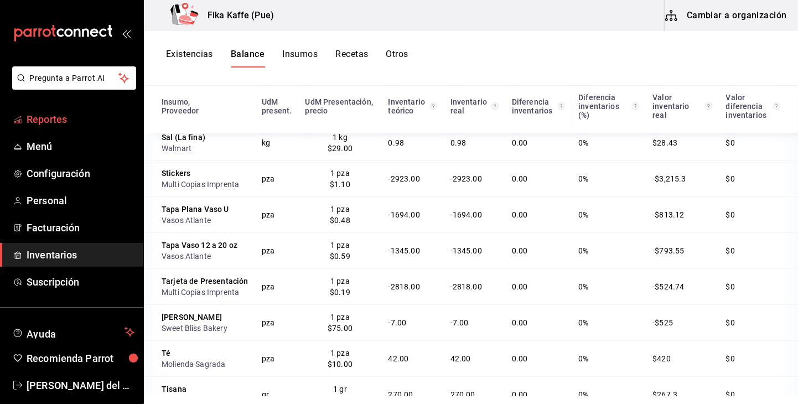
click at [68, 119] on span "Reportes" at bounding box center [81, 119] width 108 height 15
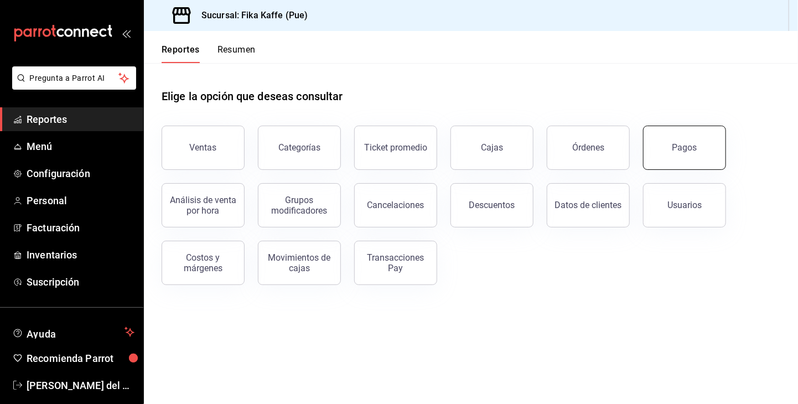
click at [697, 157] on button "Pagos" at bounding box center [684, 148] width 83 height 44
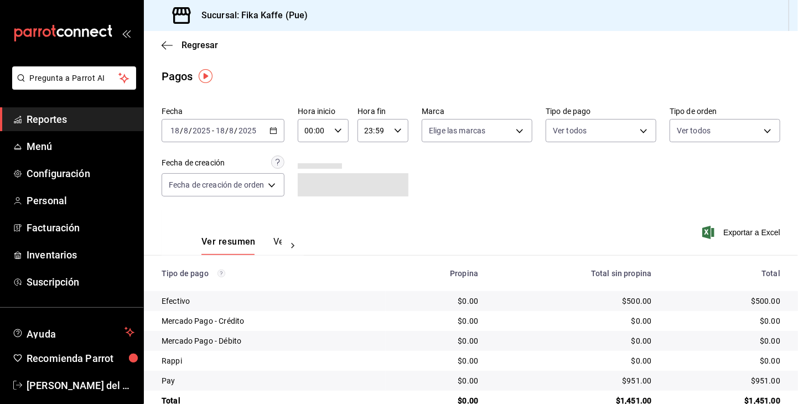
scroll to position [24, 0]
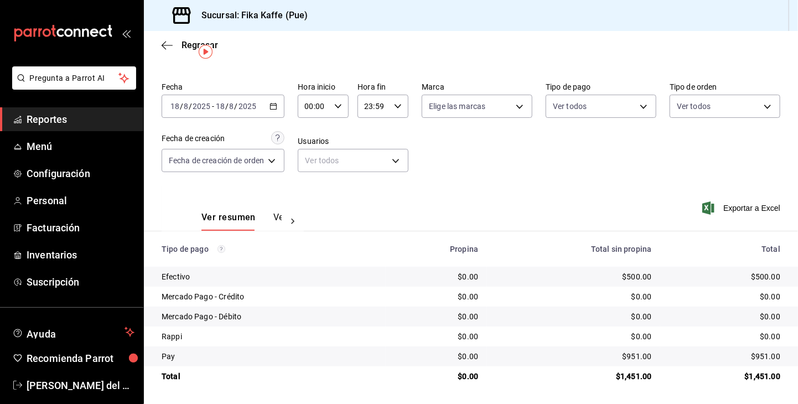
click at [447, 335] on div "$0.00" at bounding box center [437, 336] width 84 height 11
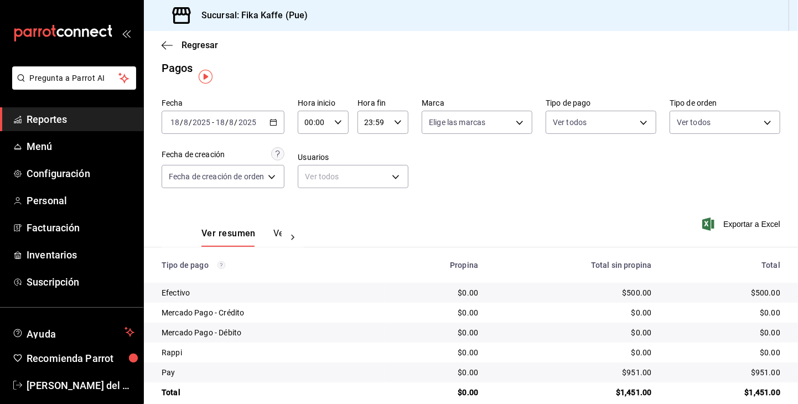
scroll to position [0, 0]
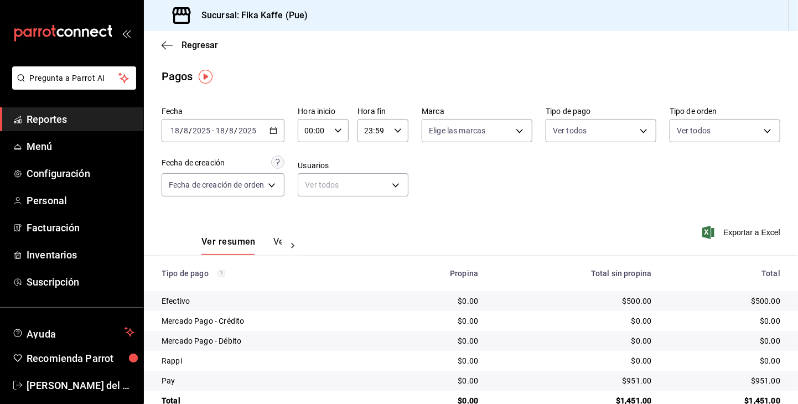
click at [56, 122] on span "Reportes" at bounding box center [81, 119] width 108 height 15
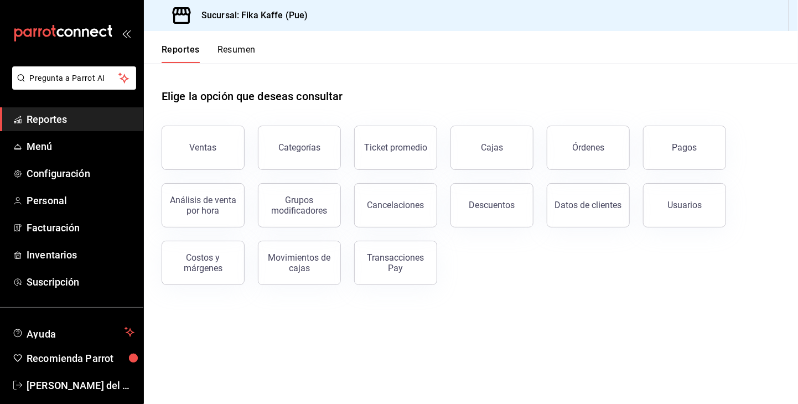
click at [224, 48] on button "Resumen" at bounding box center [236, 53] width 38 height 19
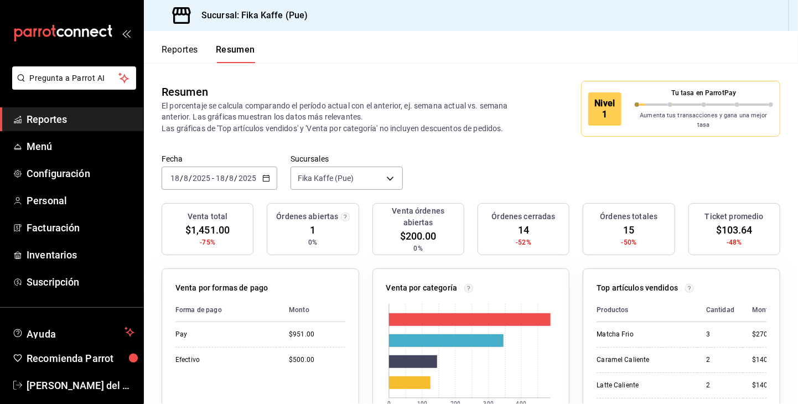
click at [589, 237] on div "Órdenes totales 15 -50%" at bounding box center [629, 229] width 92 height 52
click at [263, 174] on icon "button" at bounding box center [266, 178] width 8 height 8
click at [313, 110] on p "El porcentaje se calcula comparando el período actual con el anterior, ej. sema…" at bounding box center [342, 116] width 361 height 33
click at [266, 174] on icon "button" at bounding box center [266, 178] width 8 height 8
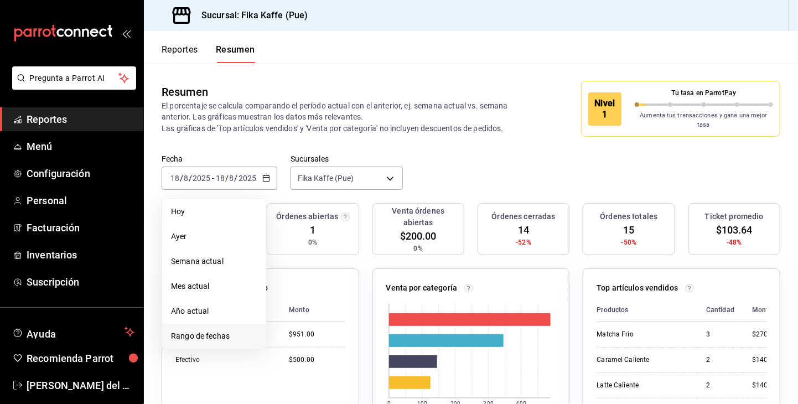
click at [224, 334] on span "Rango de fechas" at bounding box center [214, 336] width 86 height 12
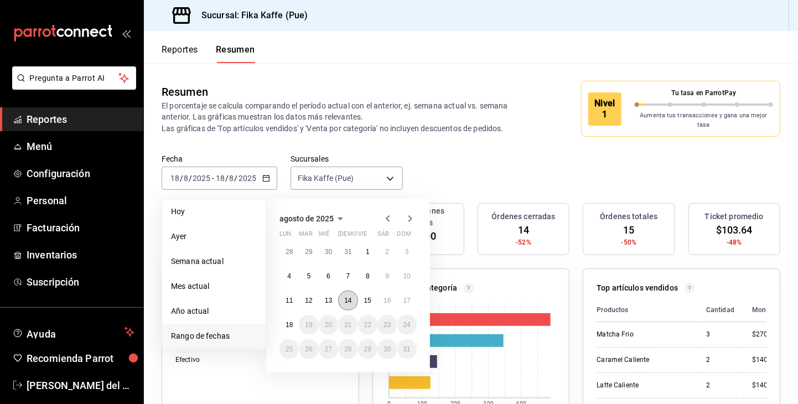
click at [349, 297] on abbr "14" at bounding box center [347, 301] width 7 height 8
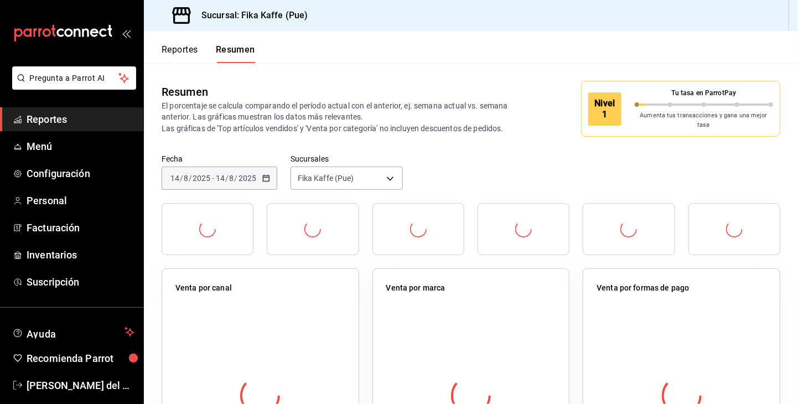
click at [349, 291] on div "Venta por canal" at bounding box center [261, 384] width 198 height 232
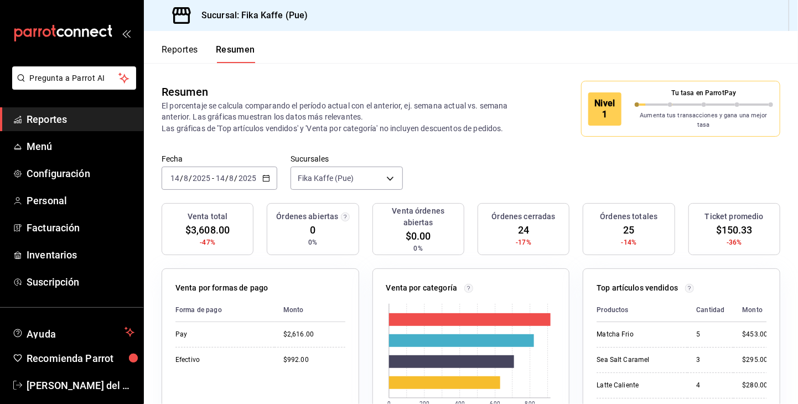
click at [58, 124] on span "Reportes" at bounding box center [81, 119] width 108 height 15
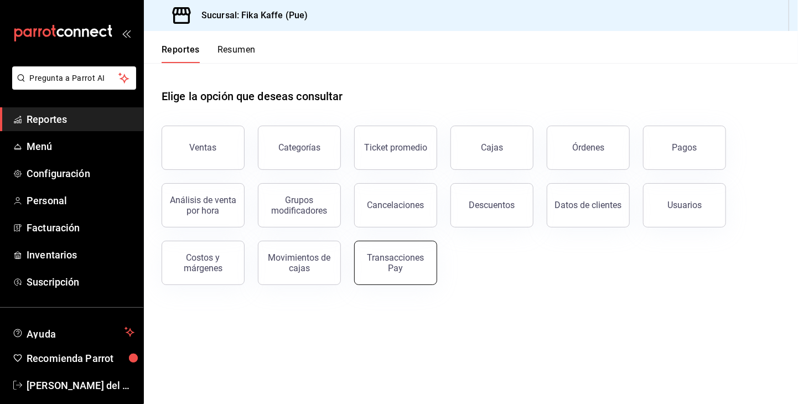
click at [390, 270] on div "Transacciones Pay" at bounding box center [395, 262] width 69 height 21
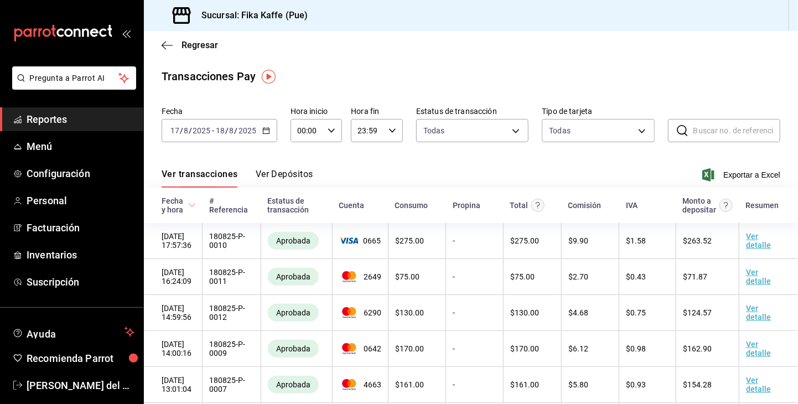
click at [73, 125] on span "Reportes" at bounding box center [81, 119] width 108 height 15
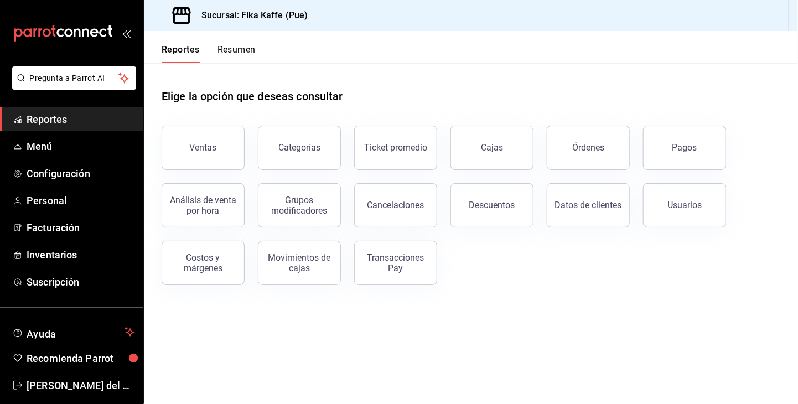
click at [199, 149] on div "Ventas" at bounding box center [203, 147] width 27 height 11
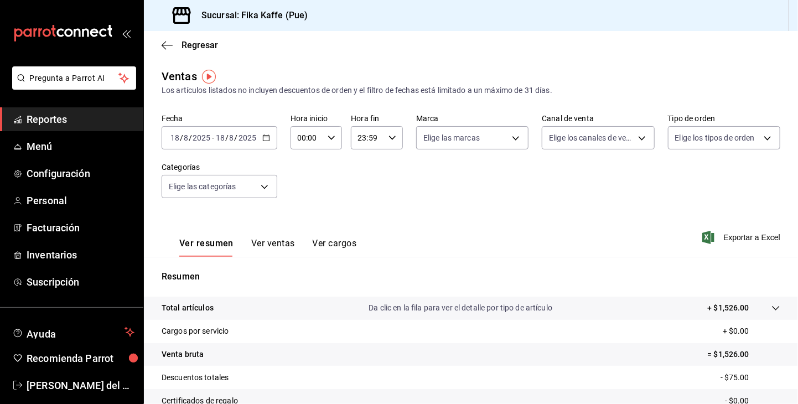
click at [265, 139] on icon "button" at bounding box center [266, 138] width 8 height 8
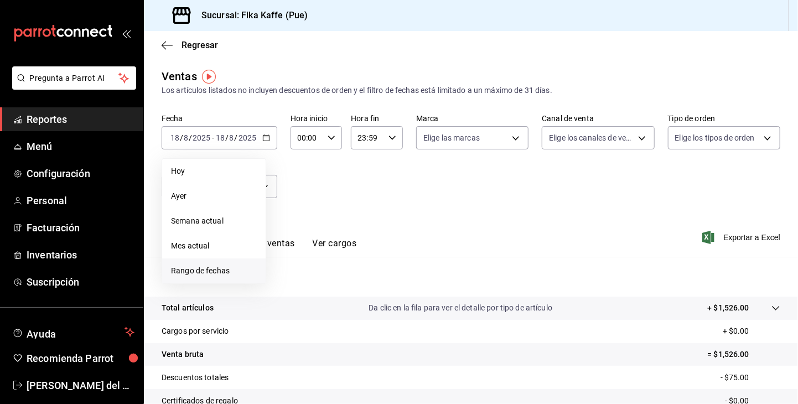
click at [218, 270] on span "Rango de fechas" at bounding box center [214, 271] width 86 height 12
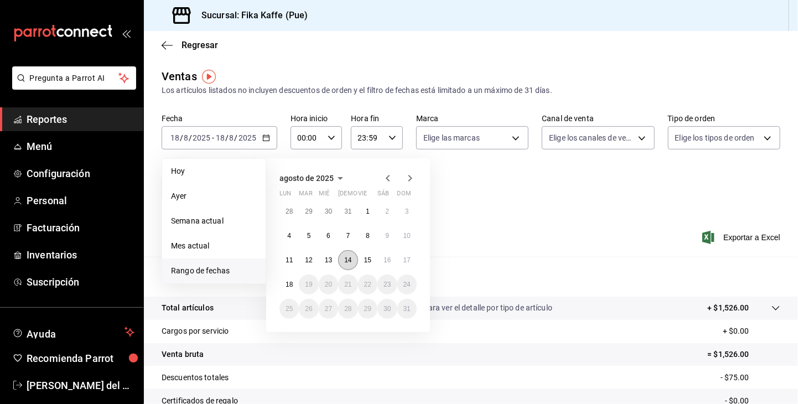
click at [350, 262] on abbr "14" at bounding box center [347, 260] width 7 height 8
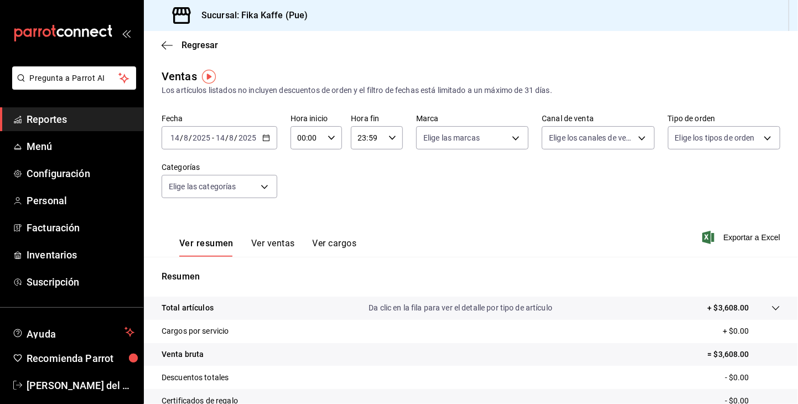
click at [411, 213] on div "Ver resumen Ver ventas Ver cargos Exportar a Excel" at bounding box center [471, 233] width 654 height 45
